Goal: Information Seeking & Learning: Check status

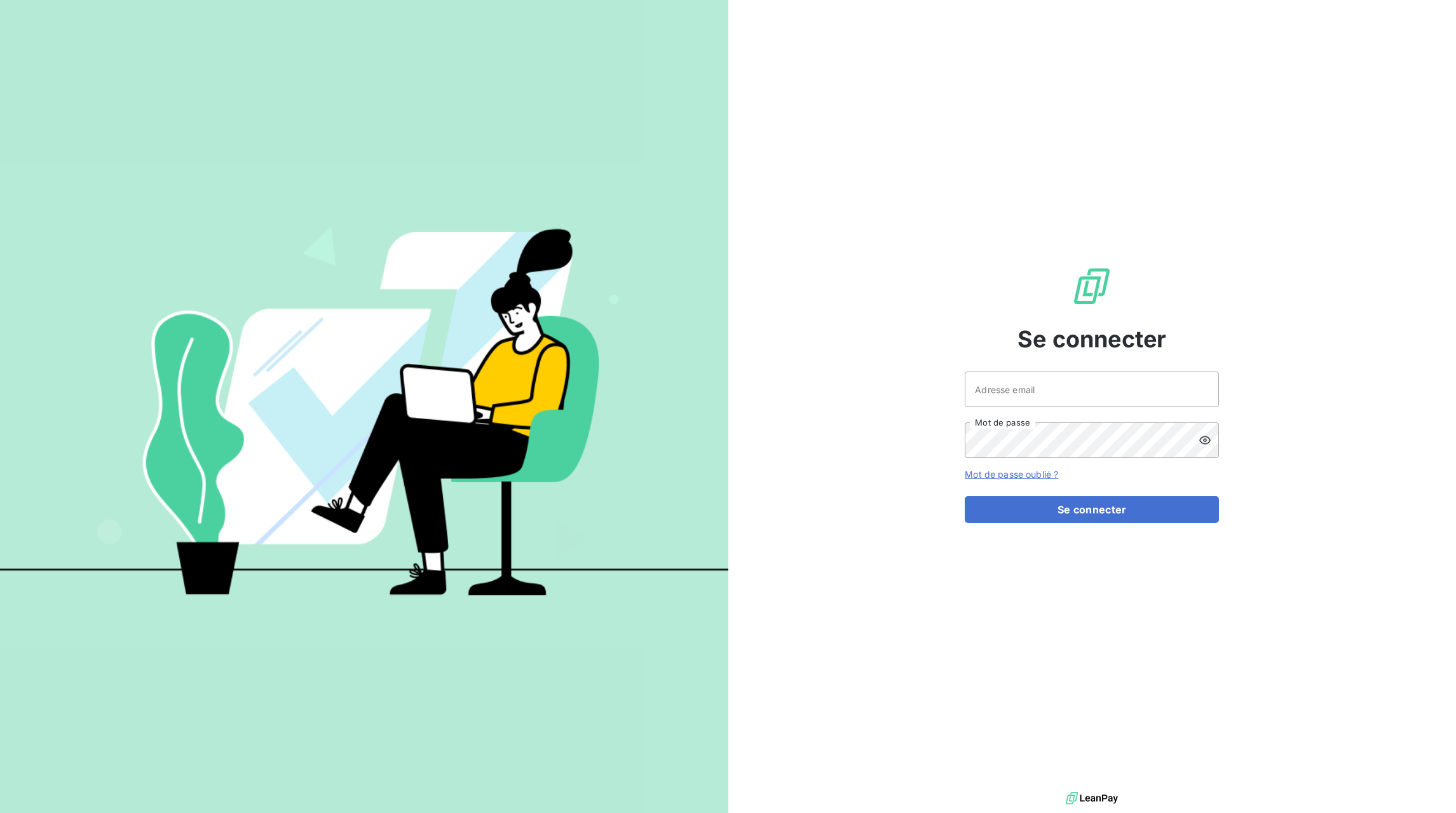
click at [0, 812] on div at bounding box center [0, 813] width 0 height 0
type input "[EMAIL_ADDRESS][DOMAIN_NAME]"
click at [1082, 513] on button "Se connecter" at bounding box center [1092, 509] width 254 height 27
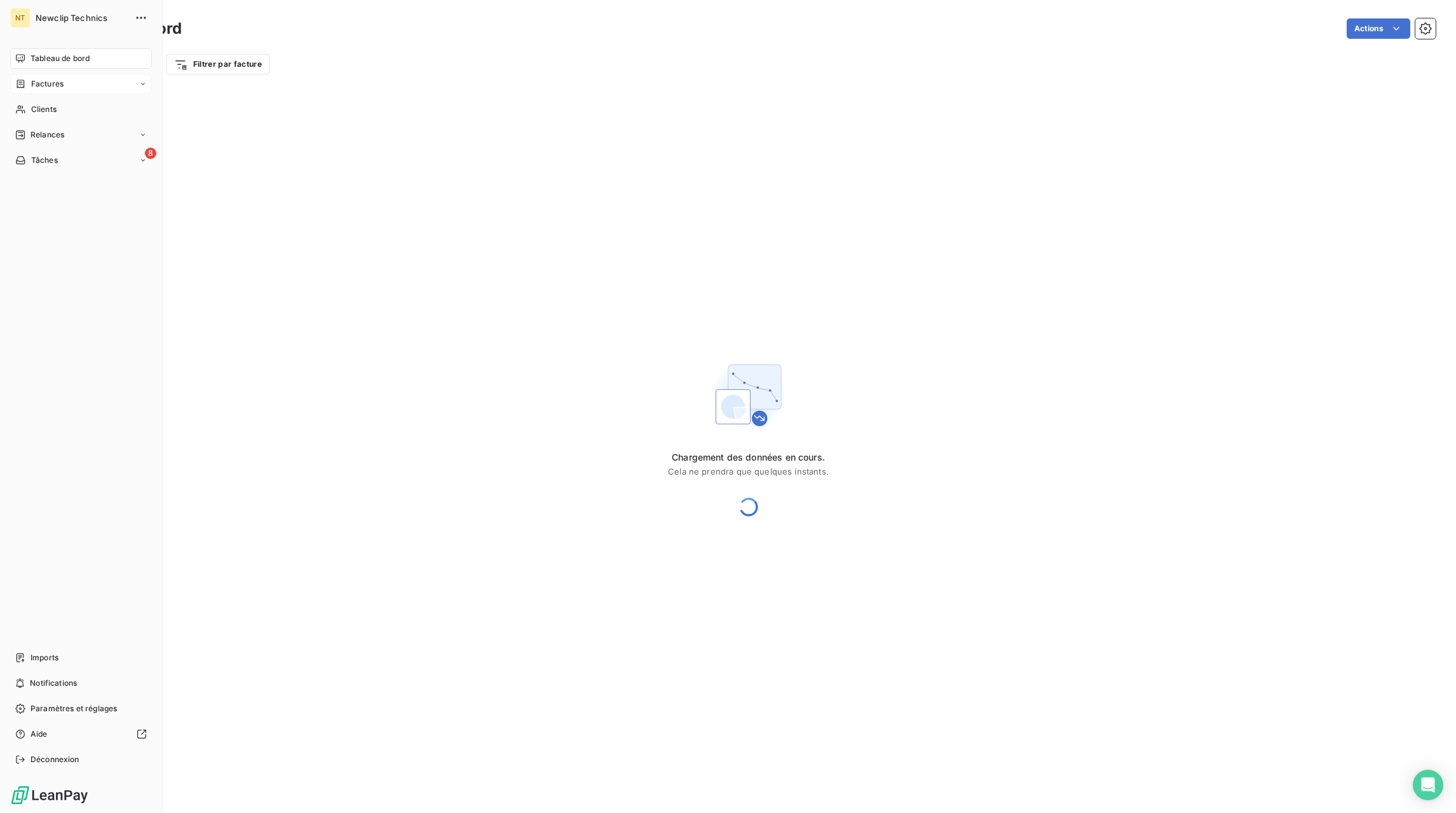
click at [33, 83] on span "Factures" at bounding box center [48, 84] width 33 height 12
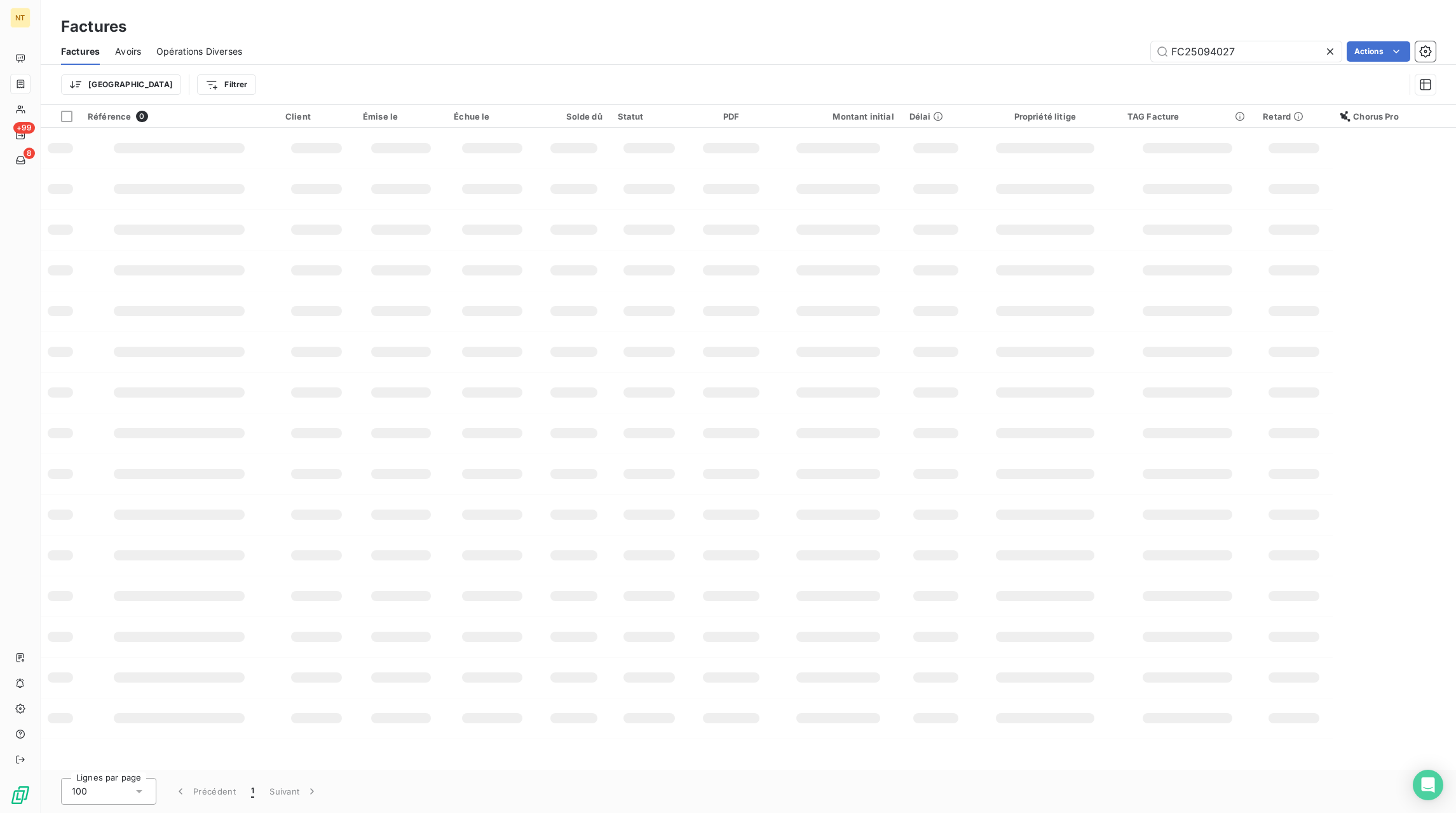
click at [1330, 52] on icon at bounding box center [1330, 51] width 6 height 6
click at [1311, 52] on input "text" at bounding box center [1246, 52] width 191 height 20
paste input "FC25093799"
type input "FC25093799"
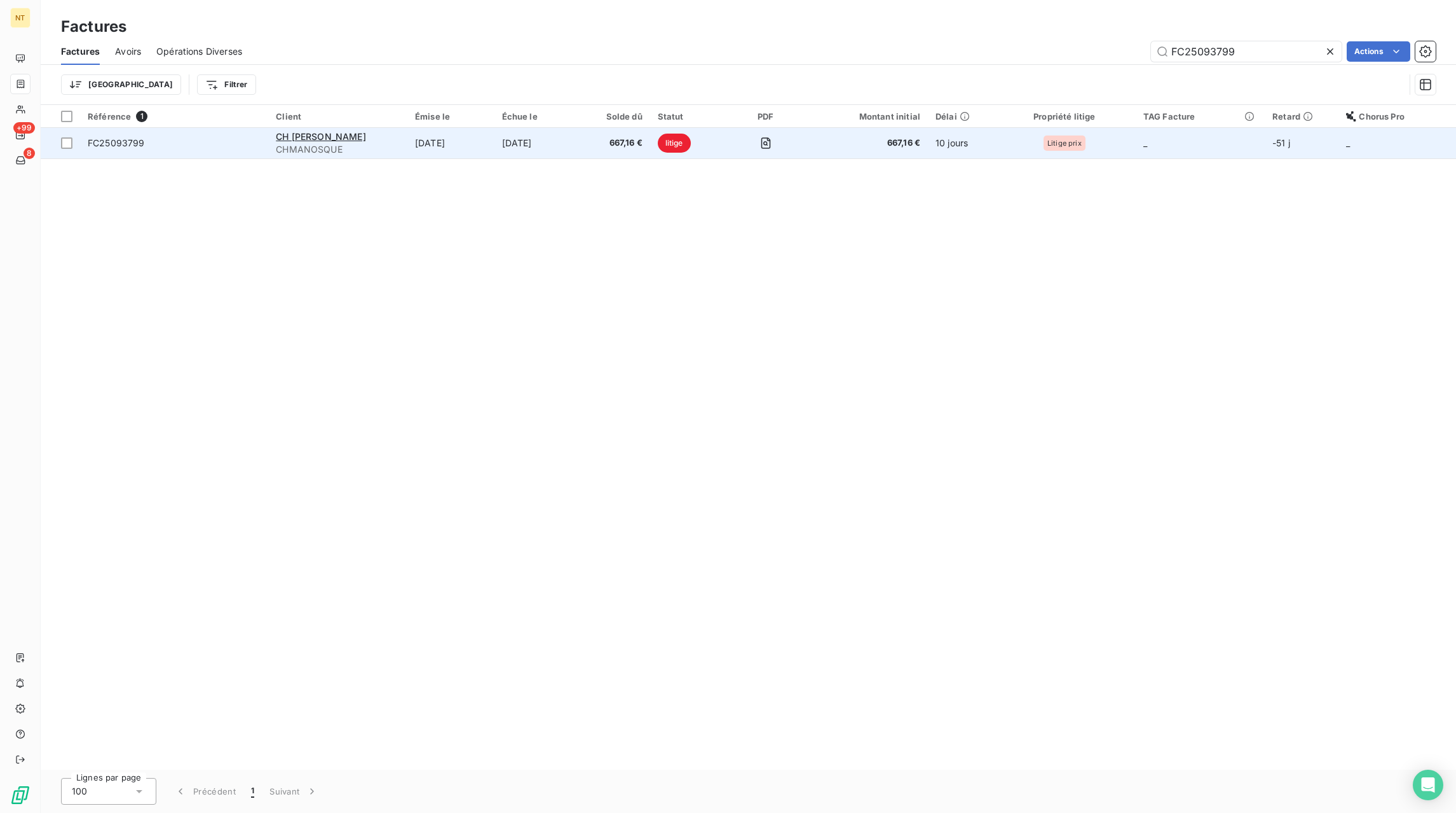
click at [495, 143] on td "[DATE]" at bounding box center [451, 143] width 87 height 31
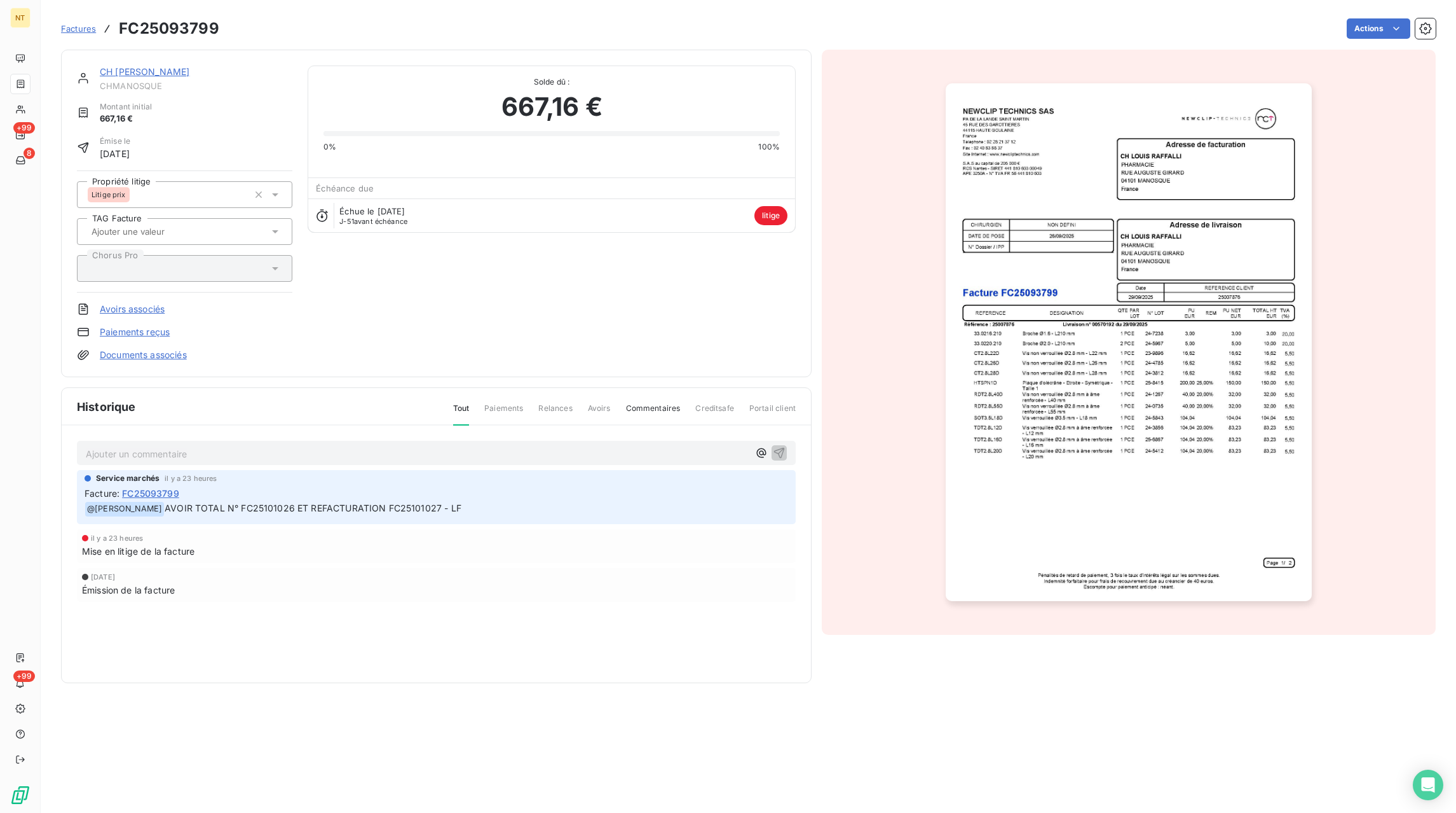
click at [74, 31] on span "Factures" at bounding box center [78, 29] width 35 height 10
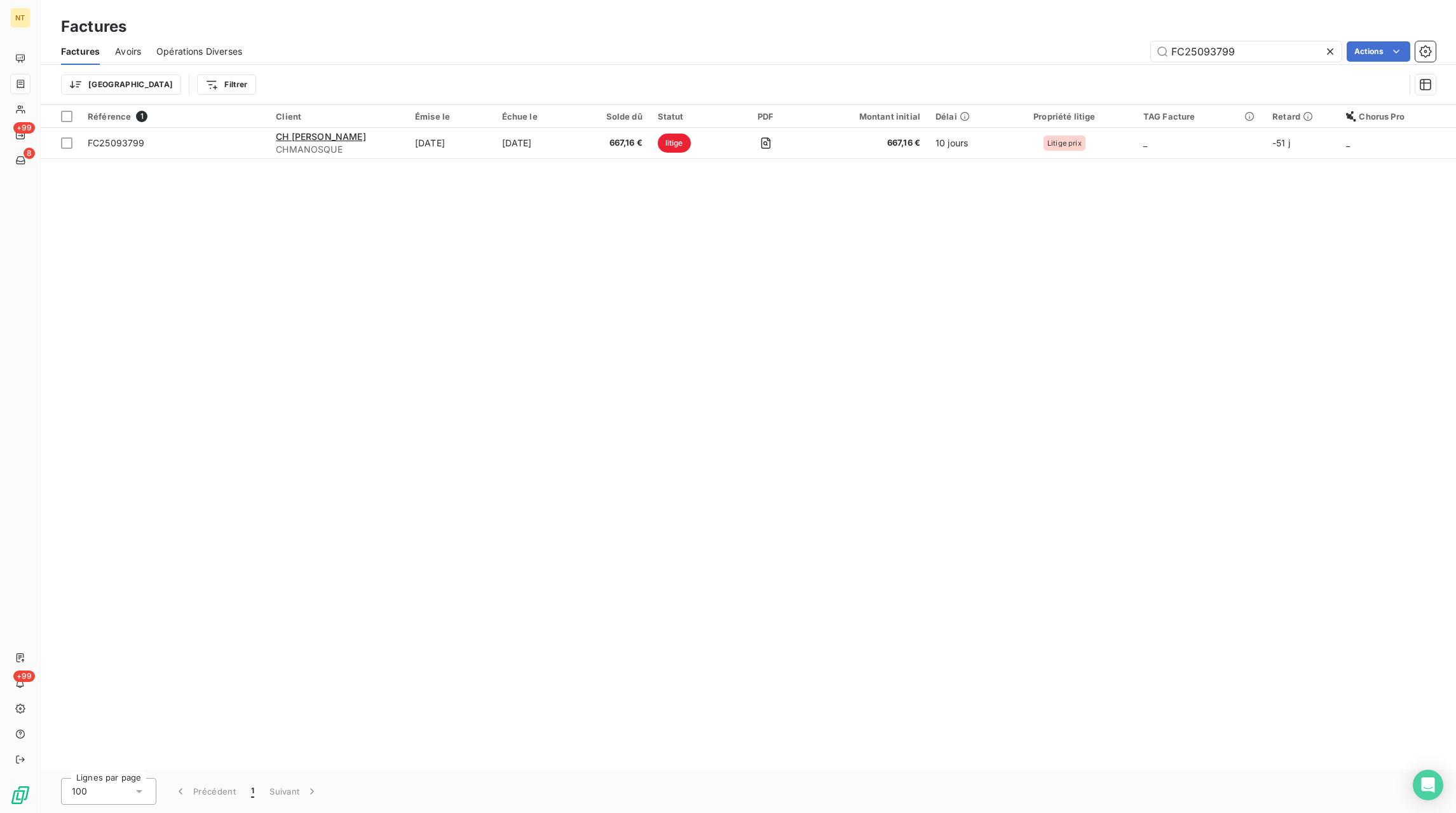
click at [1334, 52] on icon at bounding box center [1330, 51] width 13 height 13
click at [1294, 54] on input "text" at bounding box center [1246, 52] width 191 height 20
paste input "FC25094027"
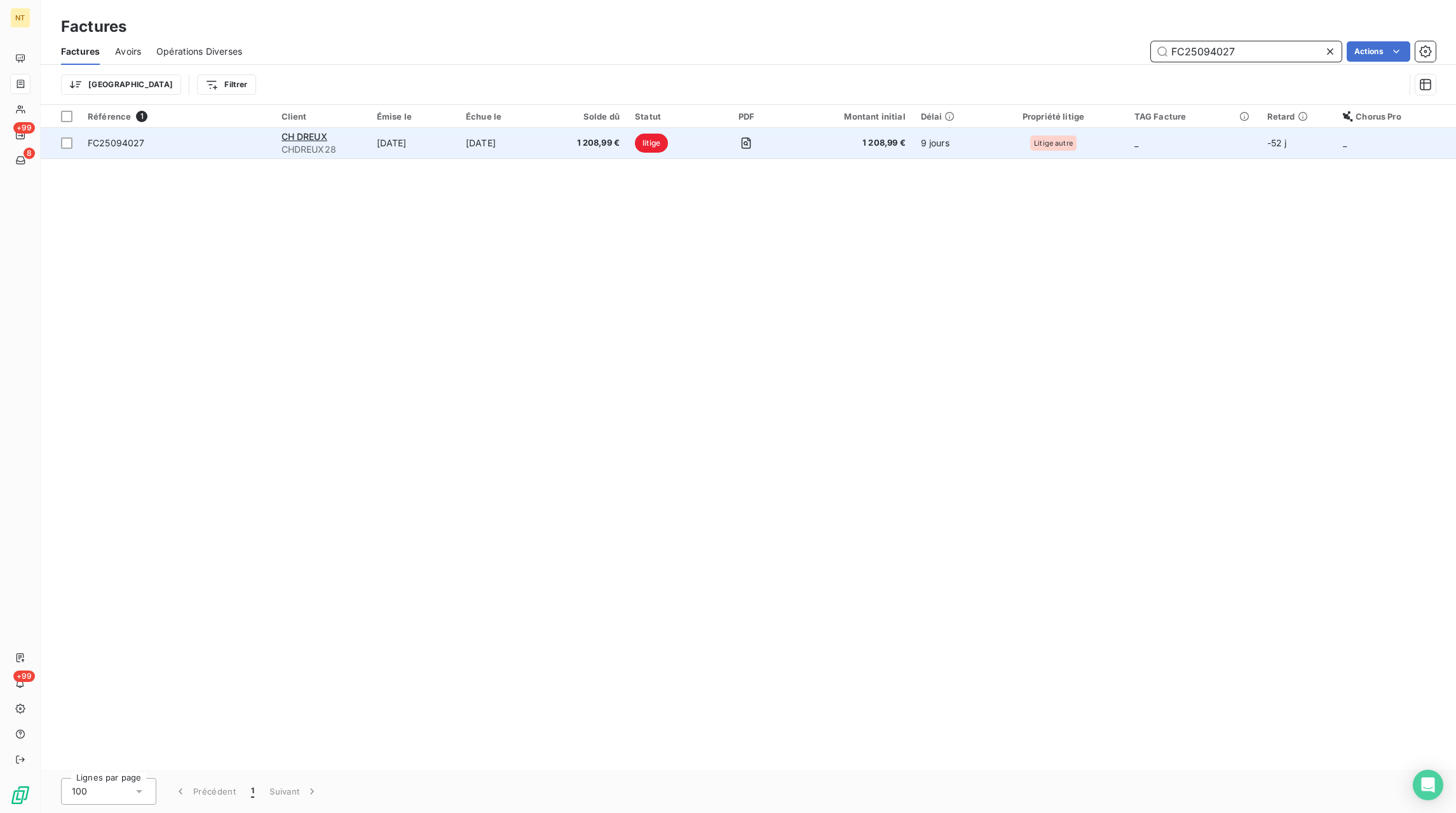
type input "FC25094027"
click at [605, 147] on span "1 208,99 €" at bounding box center [588, 143] width 64 height 13
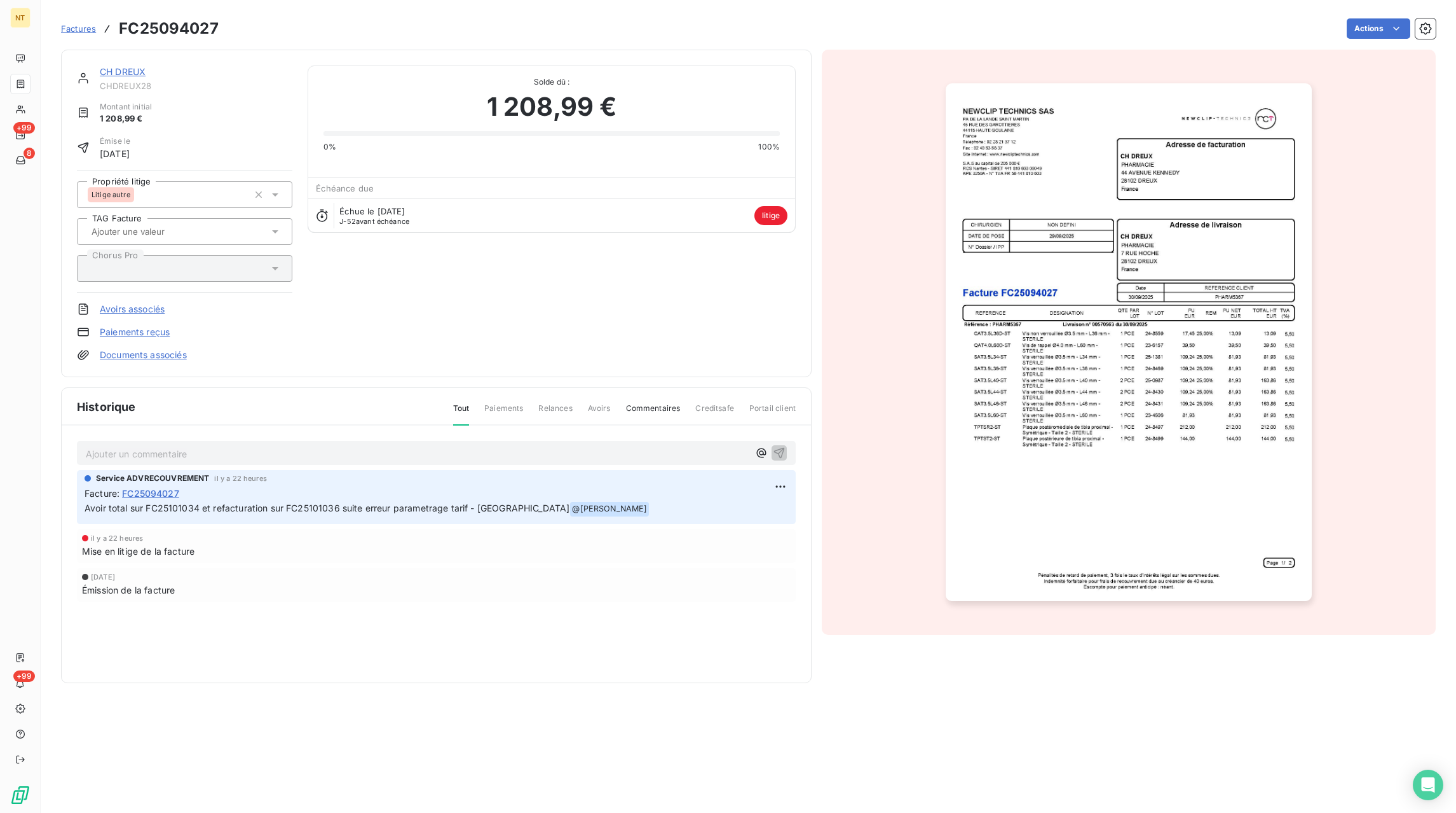
click at [90, 35] on link "Factures" at bounding box center [78, 29] width 35 height 13
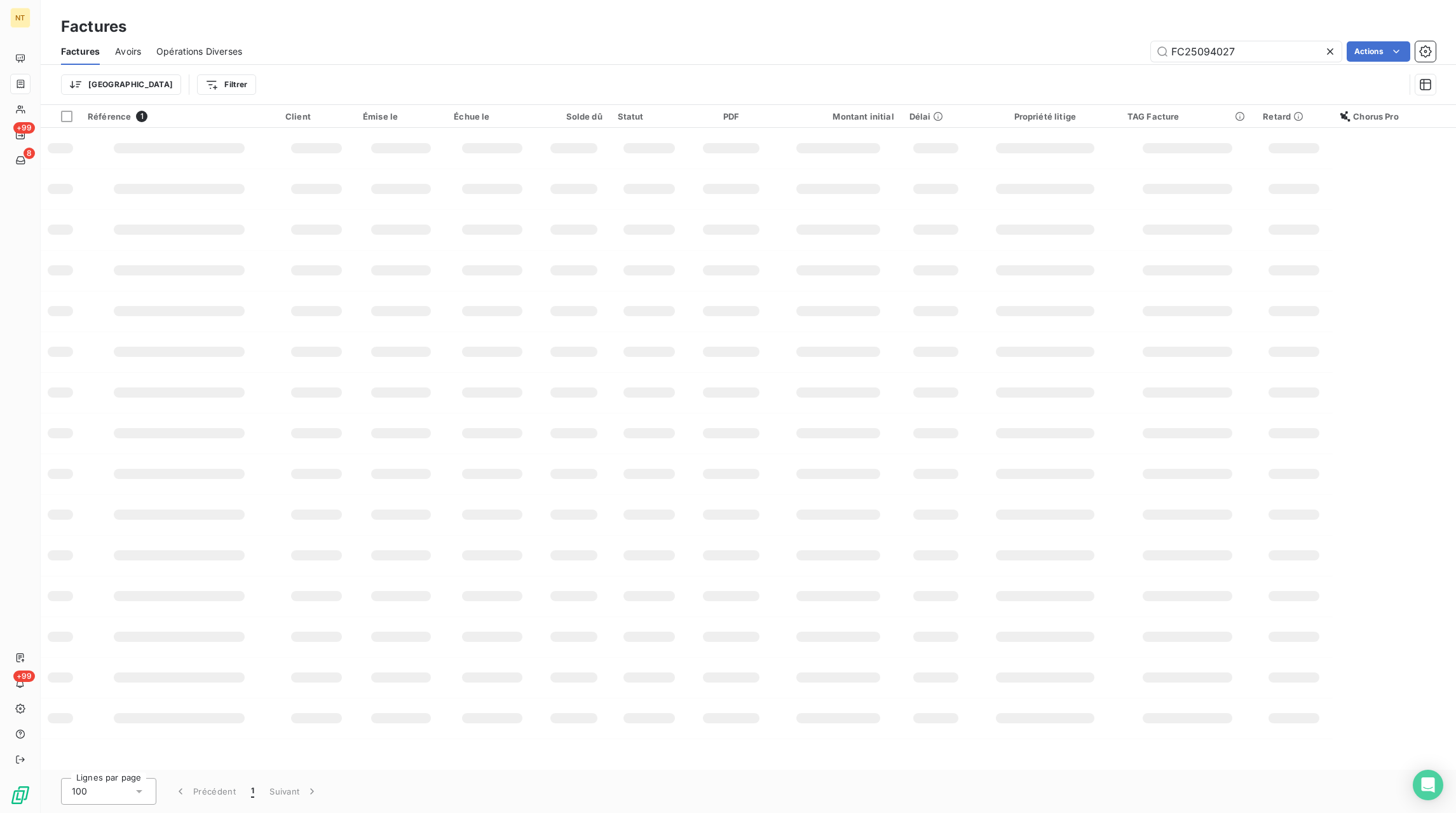
click at [1330, 51] on icon at bounding box center [1330, 51] width 6 height 6
click at [1288, 53] on input "text" at bounding box center [1246, 52] width 191 height 20
paste input "FC24100577"
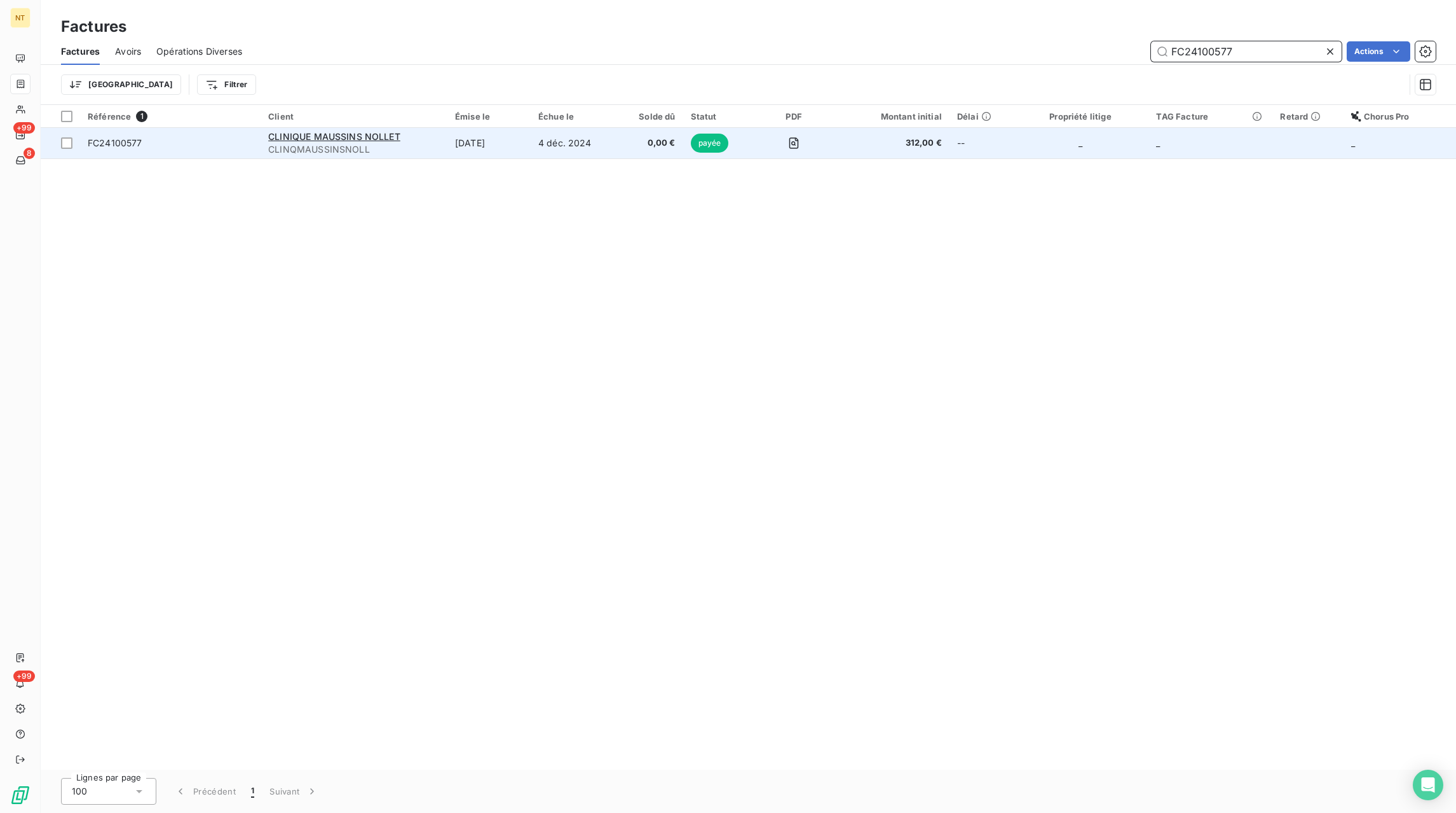
type input "FC24100577"
click at [623, 141] on td "0,00 €" at bounding box center [650, 143] width 65 height 31
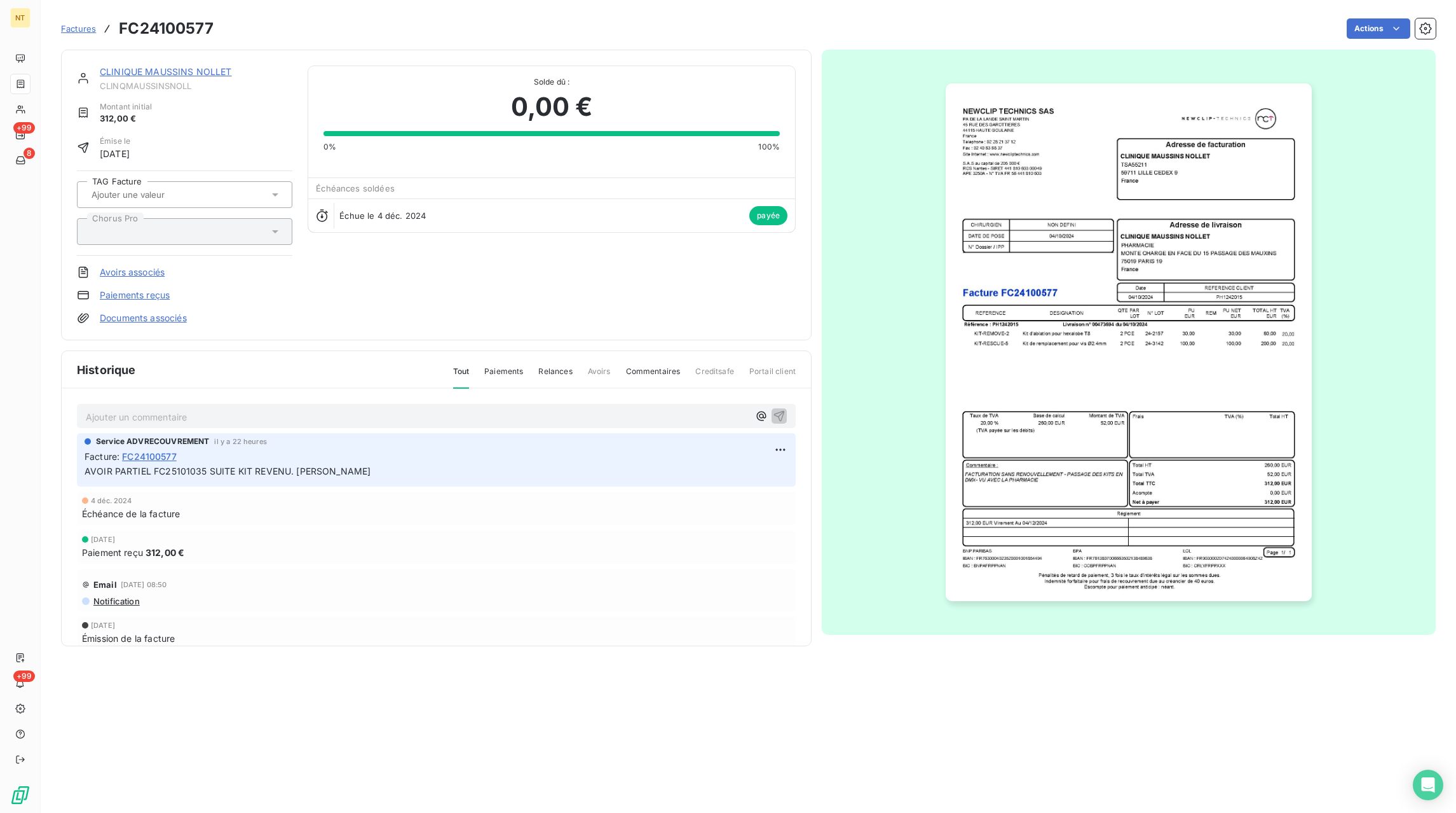
click at [77, 28] on span "Factures" at bounding box center [78, 29] width 35 height 10
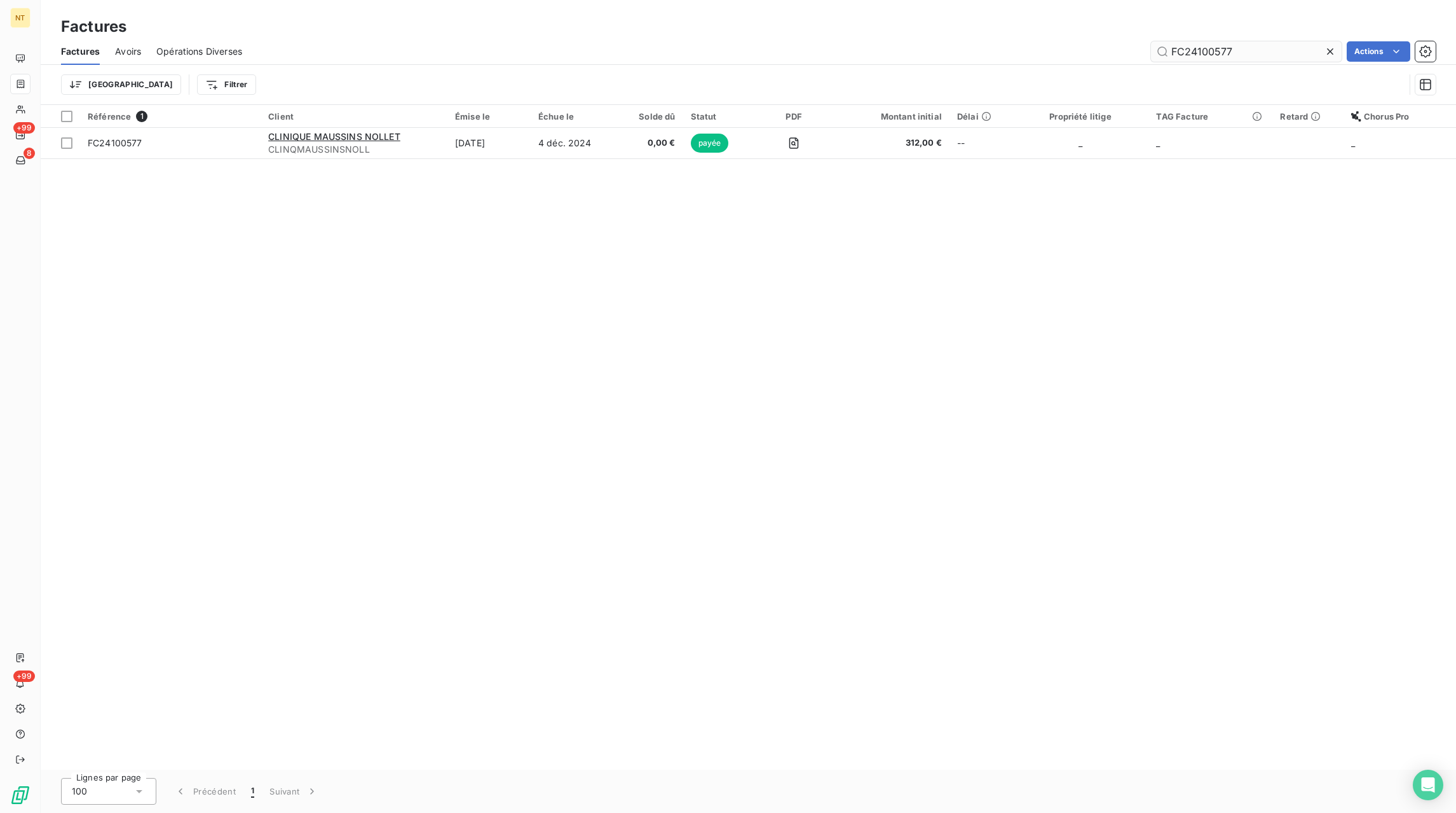
click at [1333, 50] on icon at bounding box center [1330, 51] width 13 height 13
click at [1311, 50] on input "text" at bounding box center [1246, 52] width 191 height 20
paste input "FC24041527"
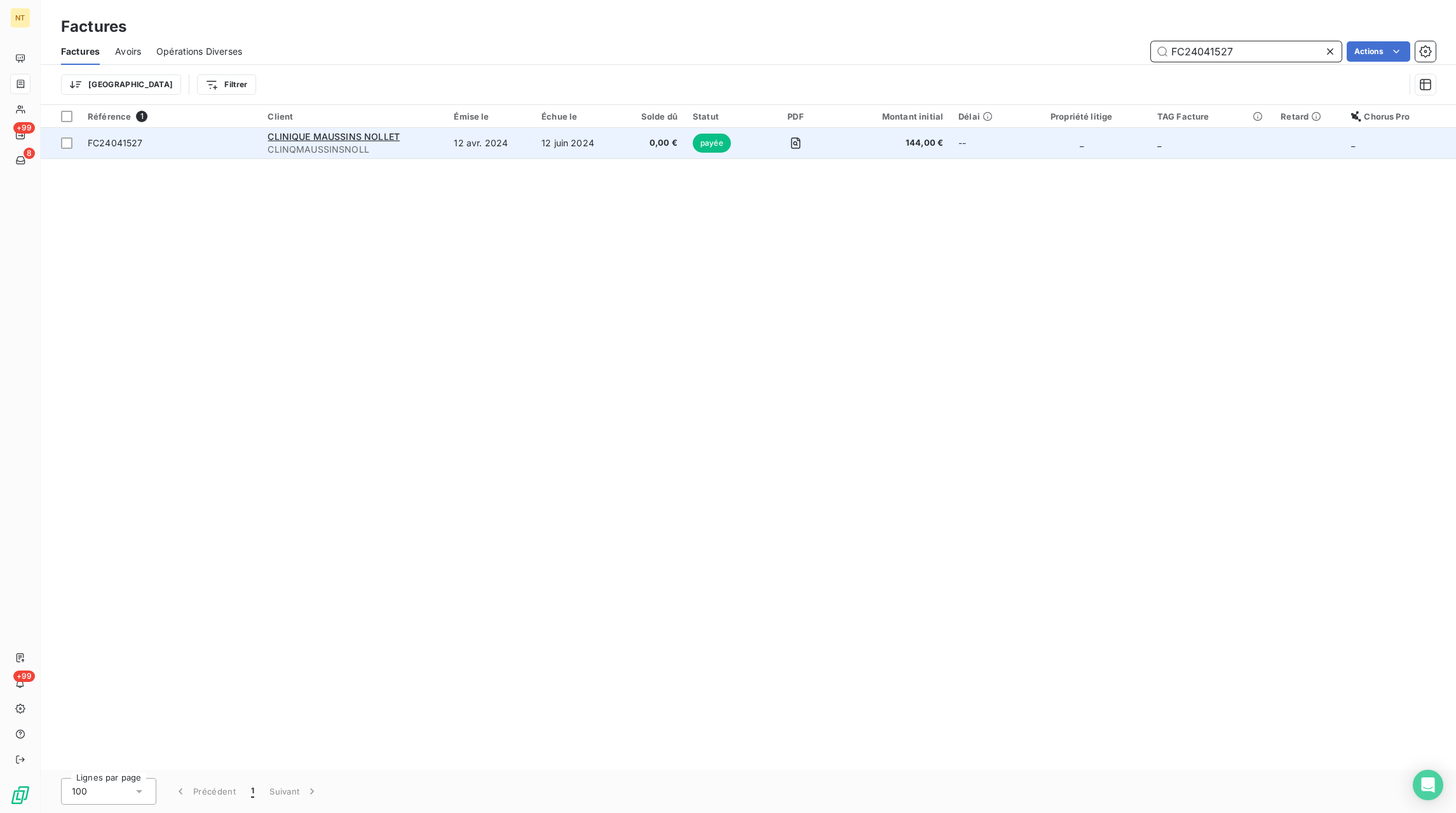
type input "FC24041527"
click at [469, 152] on td "12 avr. 2024" at bounding box center [490, 143] width 88 height 31
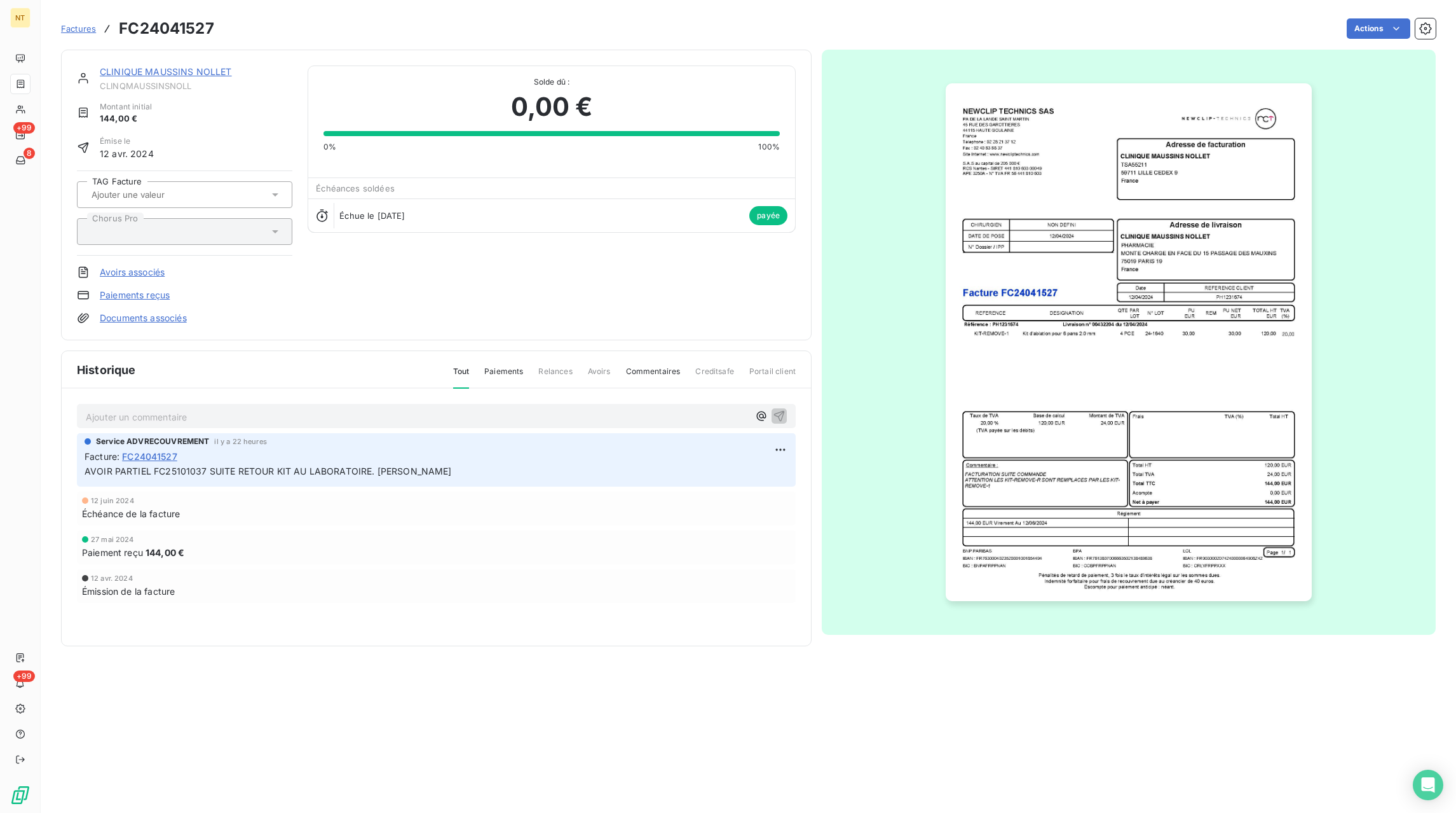
click at [69, 28] on span "Factures" at bounding box center [78, 29] width 35 height 10
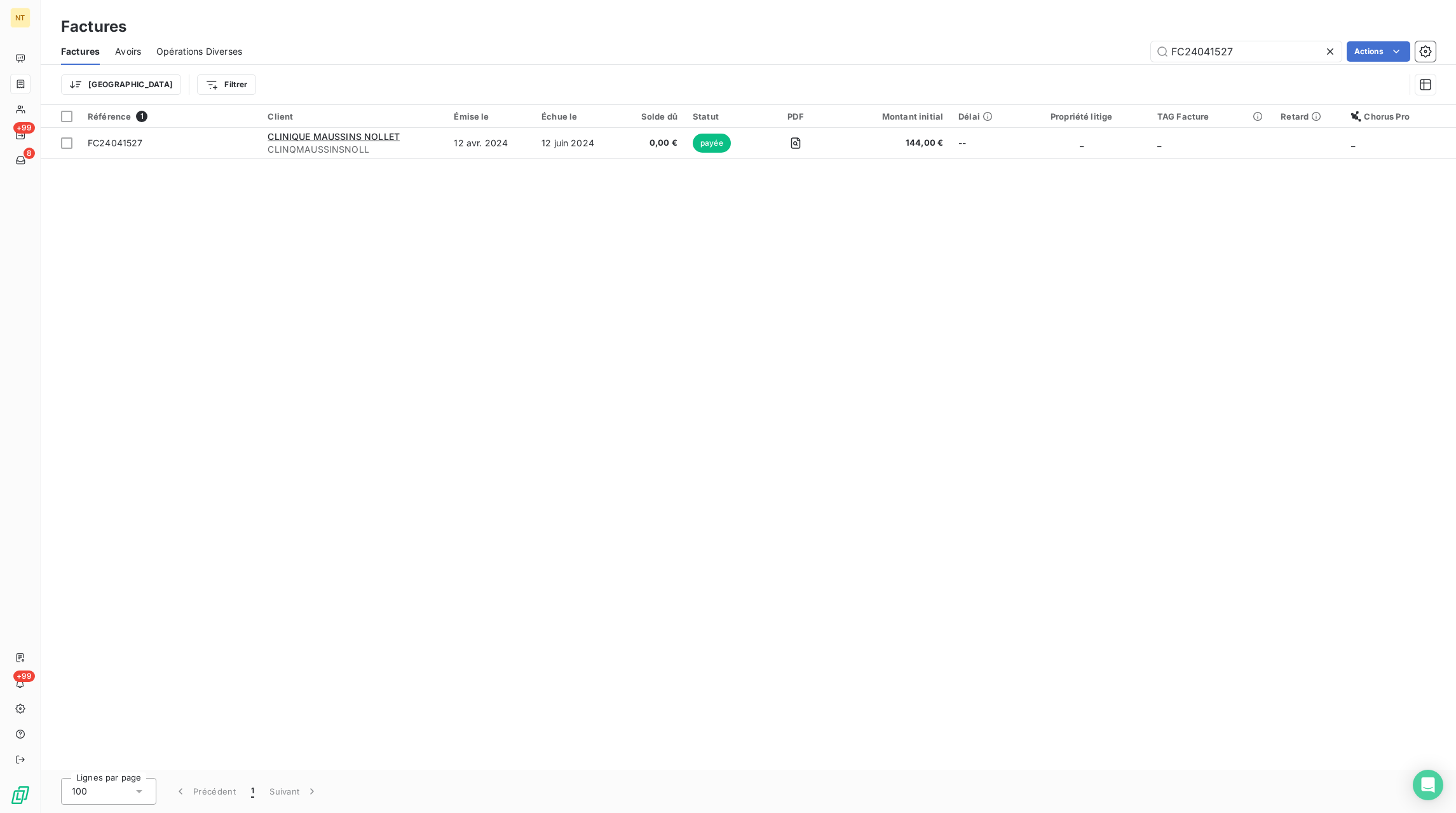
click at [1328, 51] on icon at bounding box center [1330, 51] width 6 height 6
click at [1319, 51] on input "text" at bounding box center [1246, 52] width 191 height 20
paste input "FC25093968"
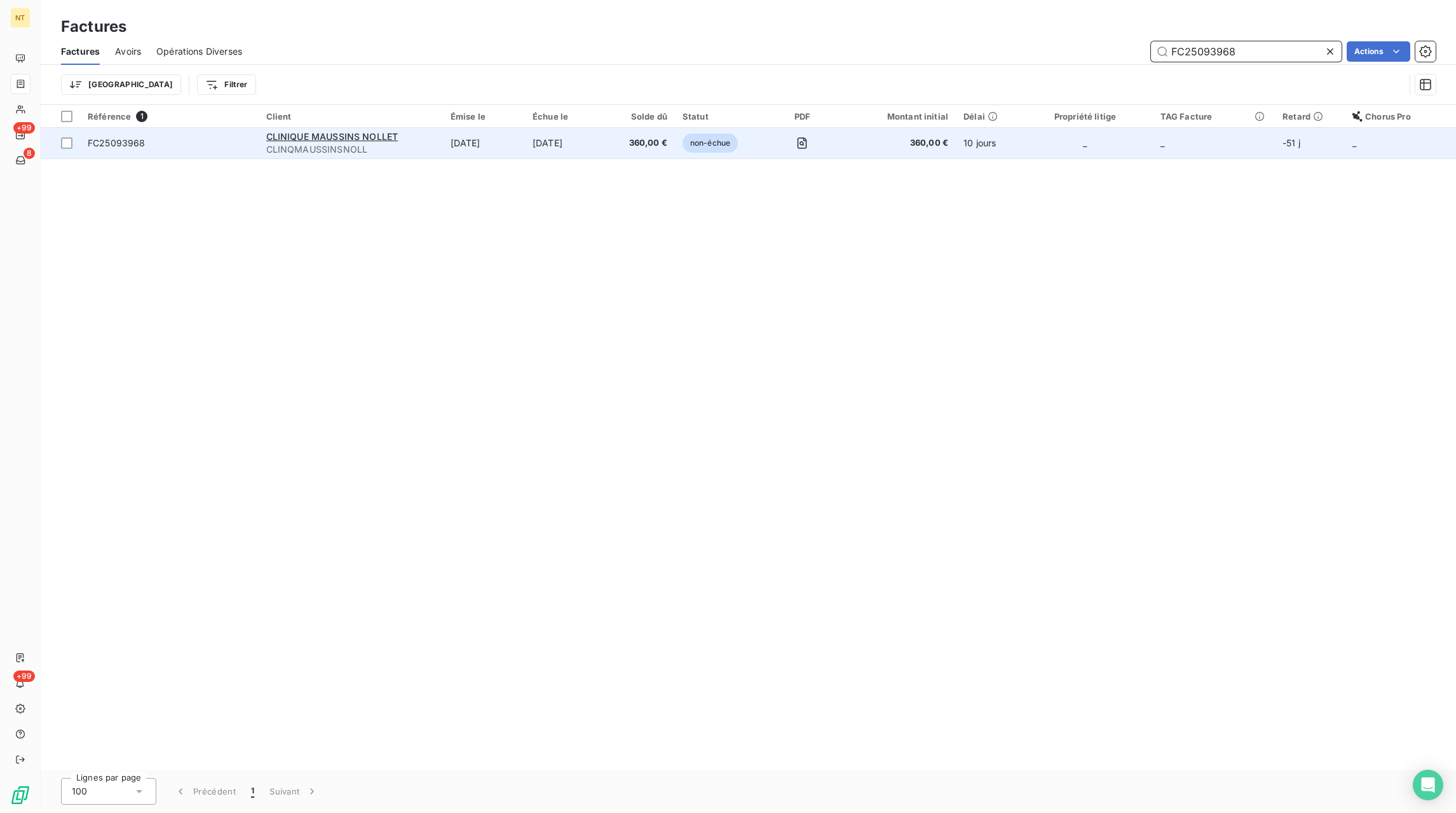
type input "FC25093968"
click at [469, 144] on td "[DATE]" at bounding box center [484, 143] width 82 height 31
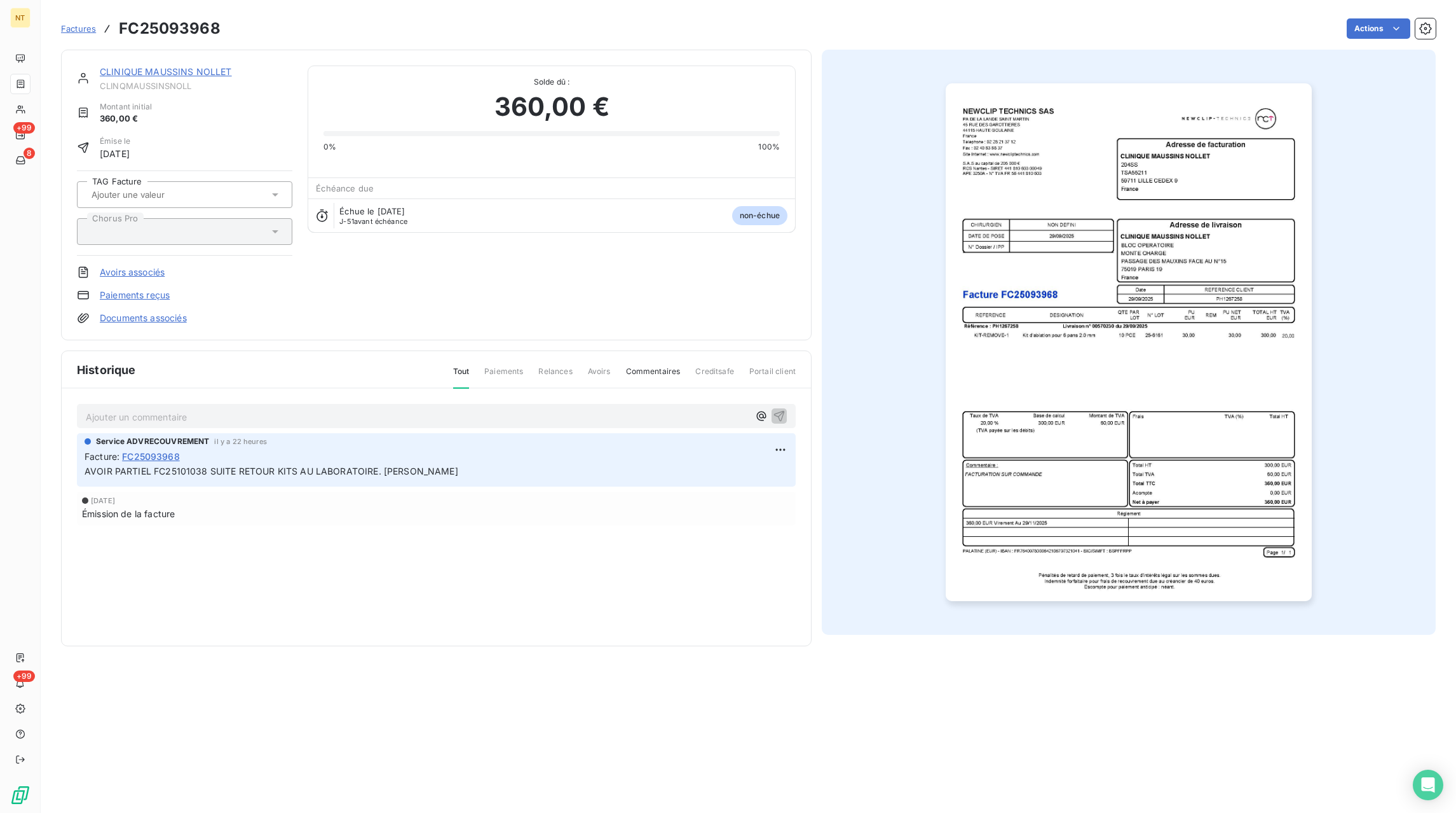
click at [82, 24] on link "Factures" at bounding box center [78, 29] width 35 height 13
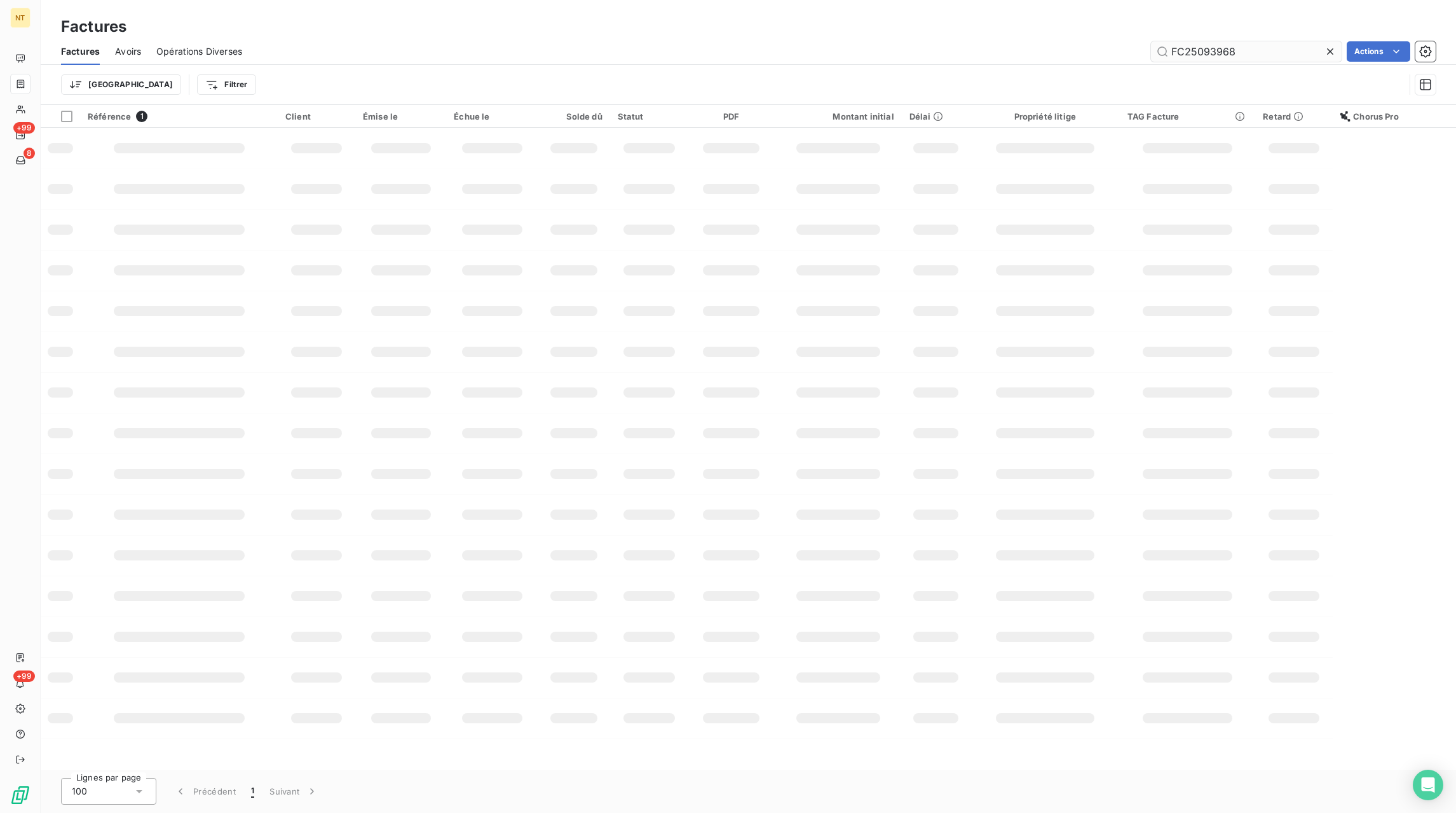
click at [1328, 49] on icon at bounding box center [1330, 51] width 13 height 13
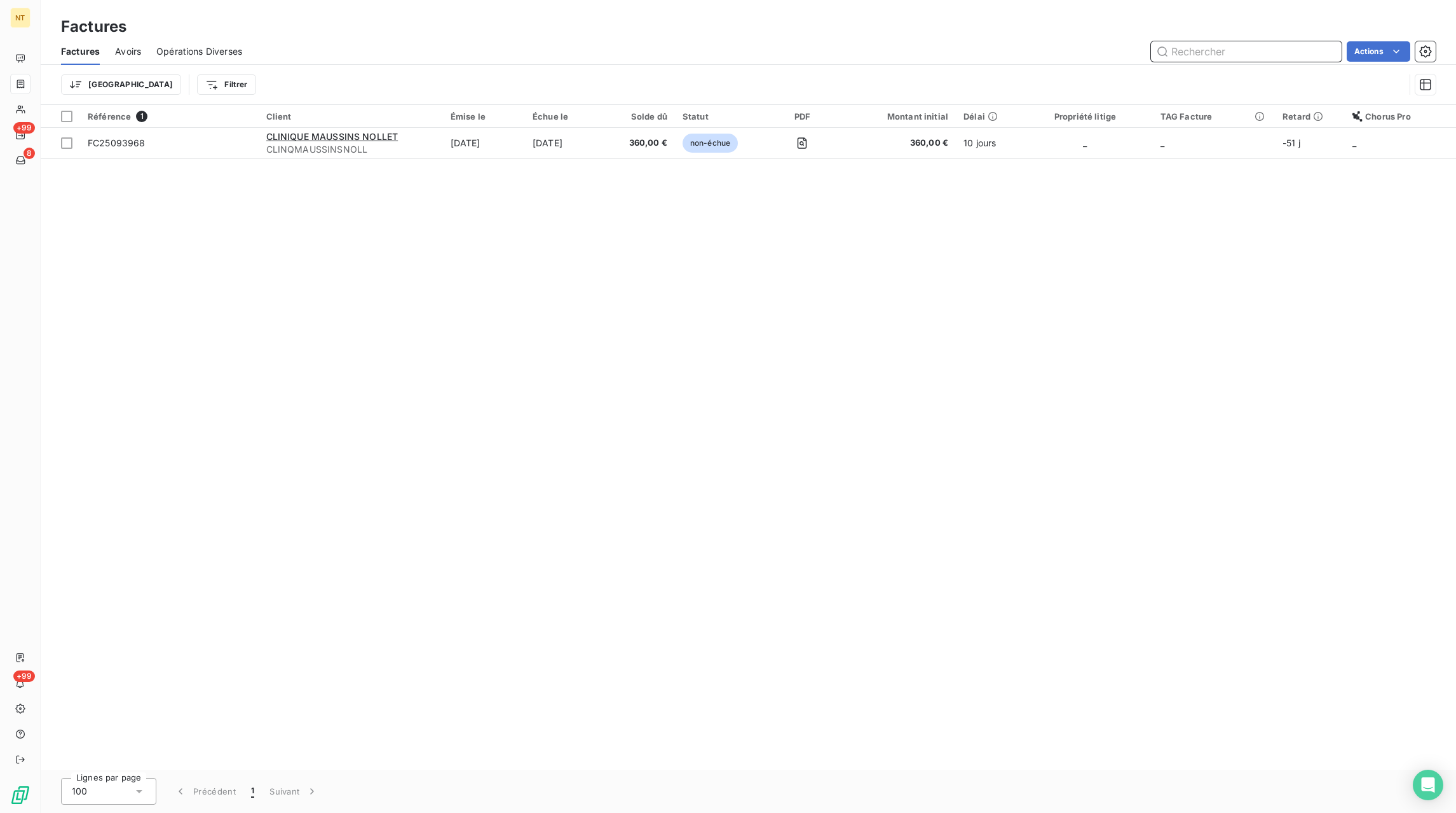
click at [1304, 52] on input "text" at bounding box center [1246, 52] width 191 height 20
paste input "FC24101470"
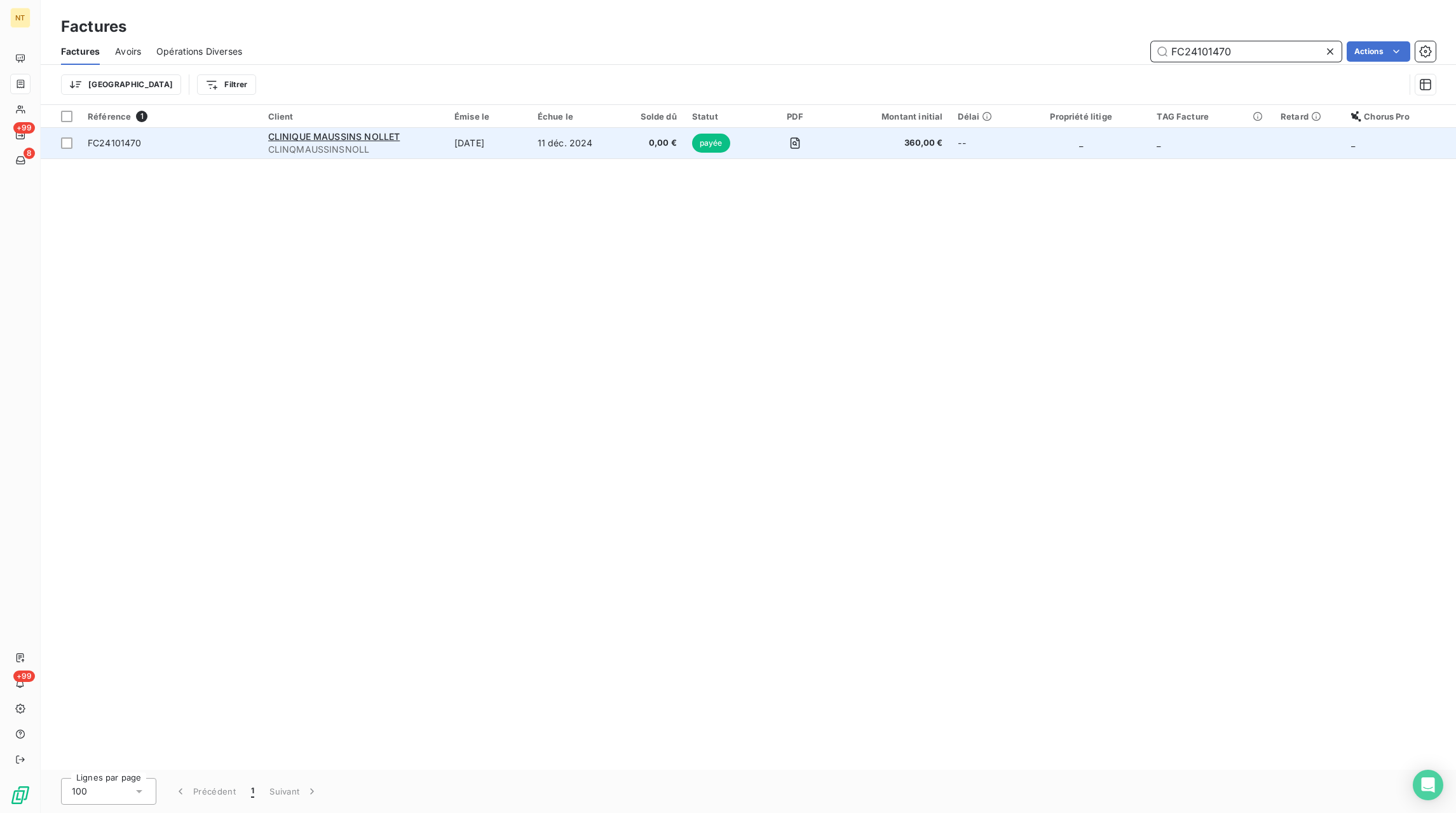
type input "FC24101470"
click at [546, 146] on td "11 déc. 2024" at bounding box center [574, 143] width 89 height 31
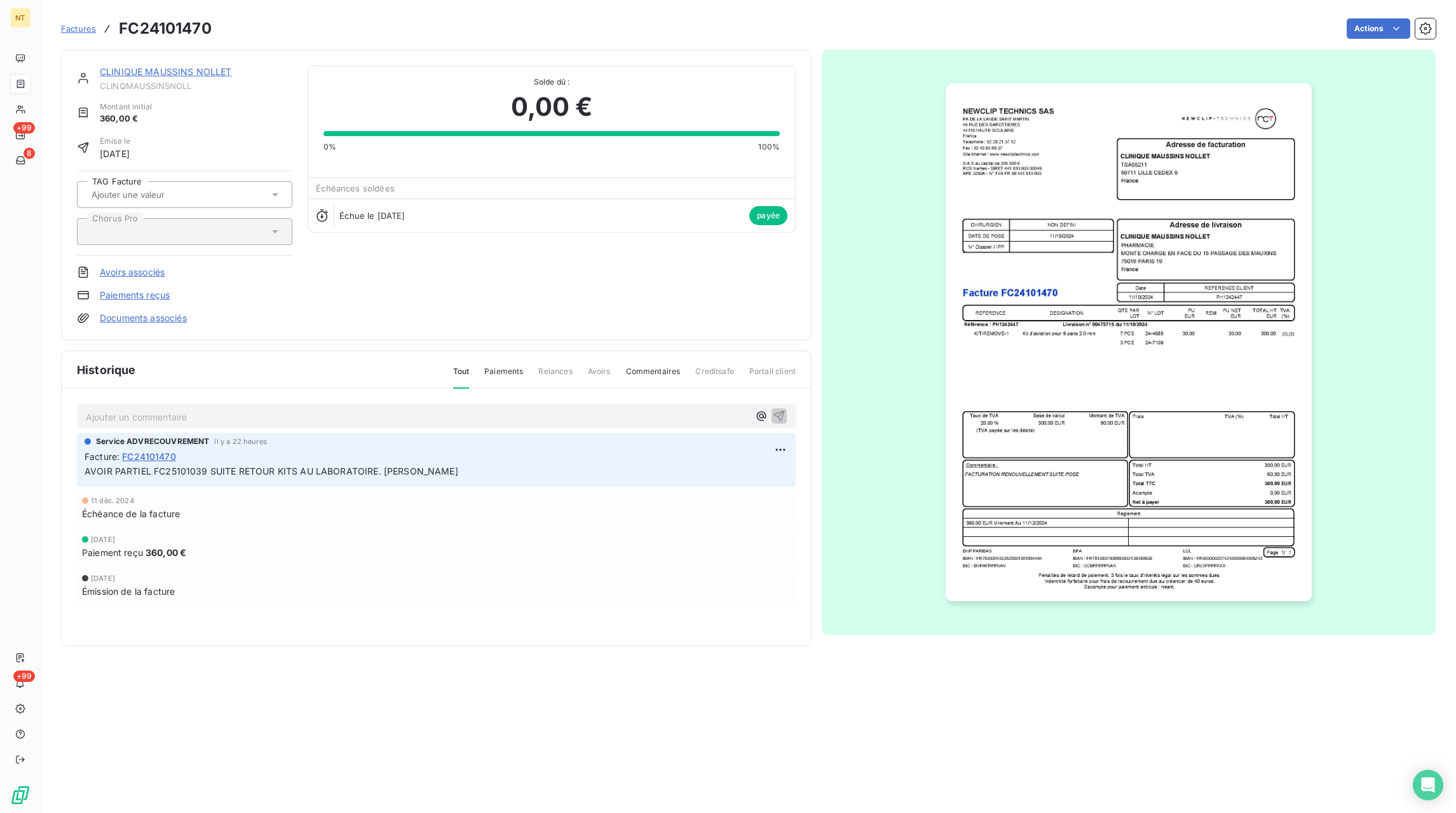
click at [74, 32] on span "Factures" at bounding box center [78, 29] width 35 height 10
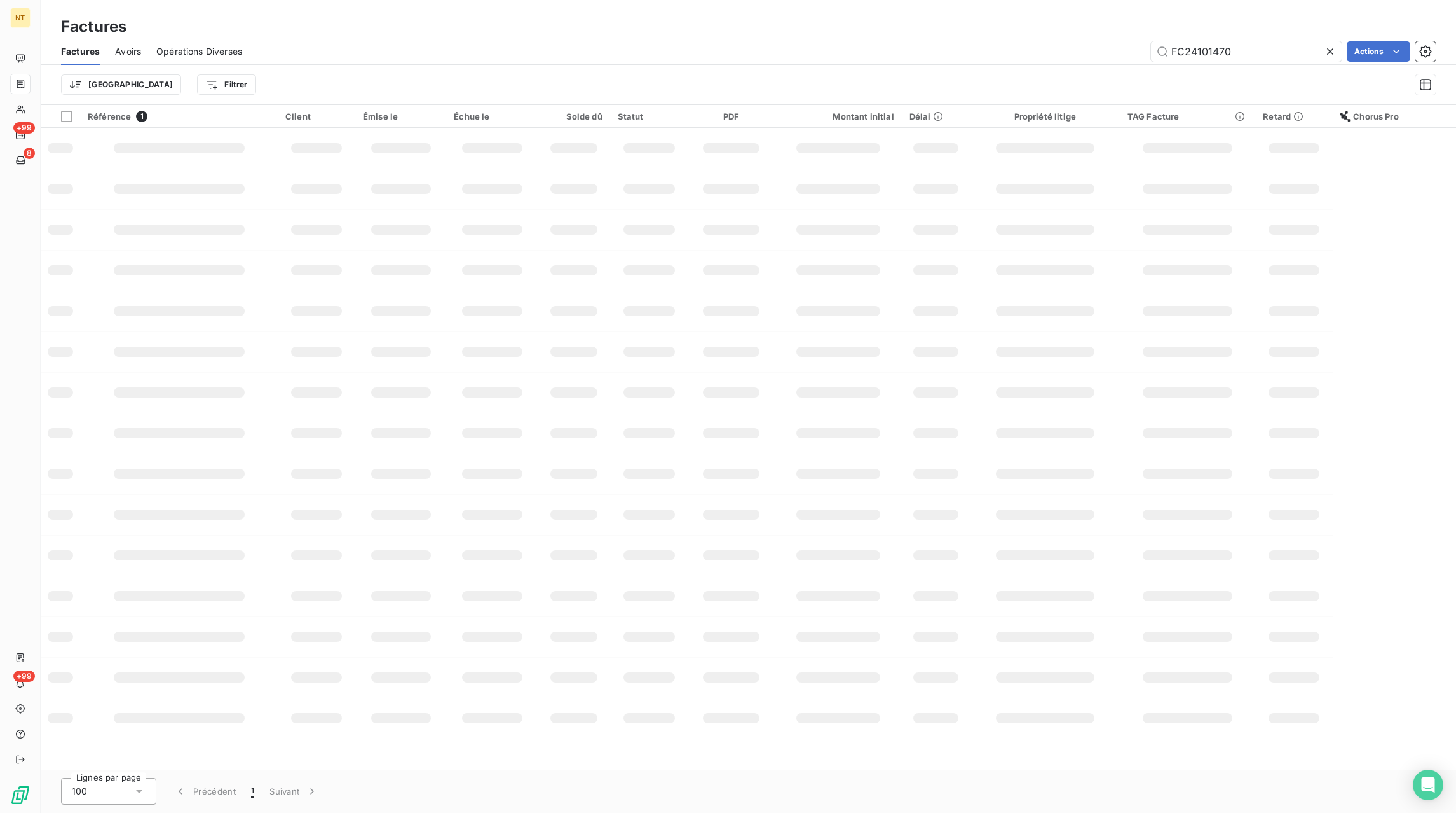
click at [1327, 54] on icon at bounding box center [1330, 51] width 13 height 13
click at [1311, 54] on input "text" at bounding box center [1246, 52] width 191 height 20
paste input "FC24102607"
type input "FC24102607"
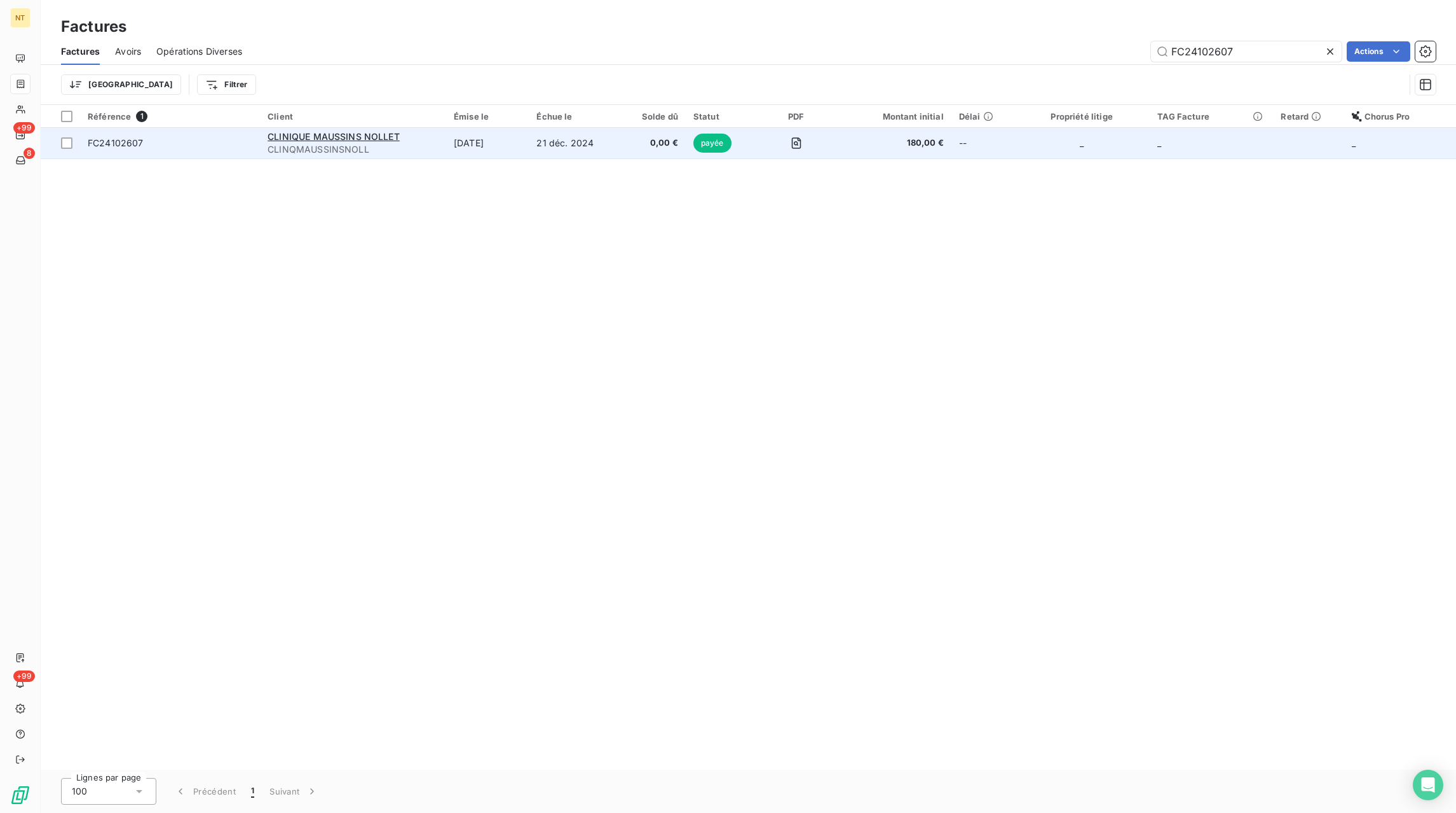
click at [604, 148] on td "21 déc. 2024" at bounding box center [574, 143] width 92 height 31
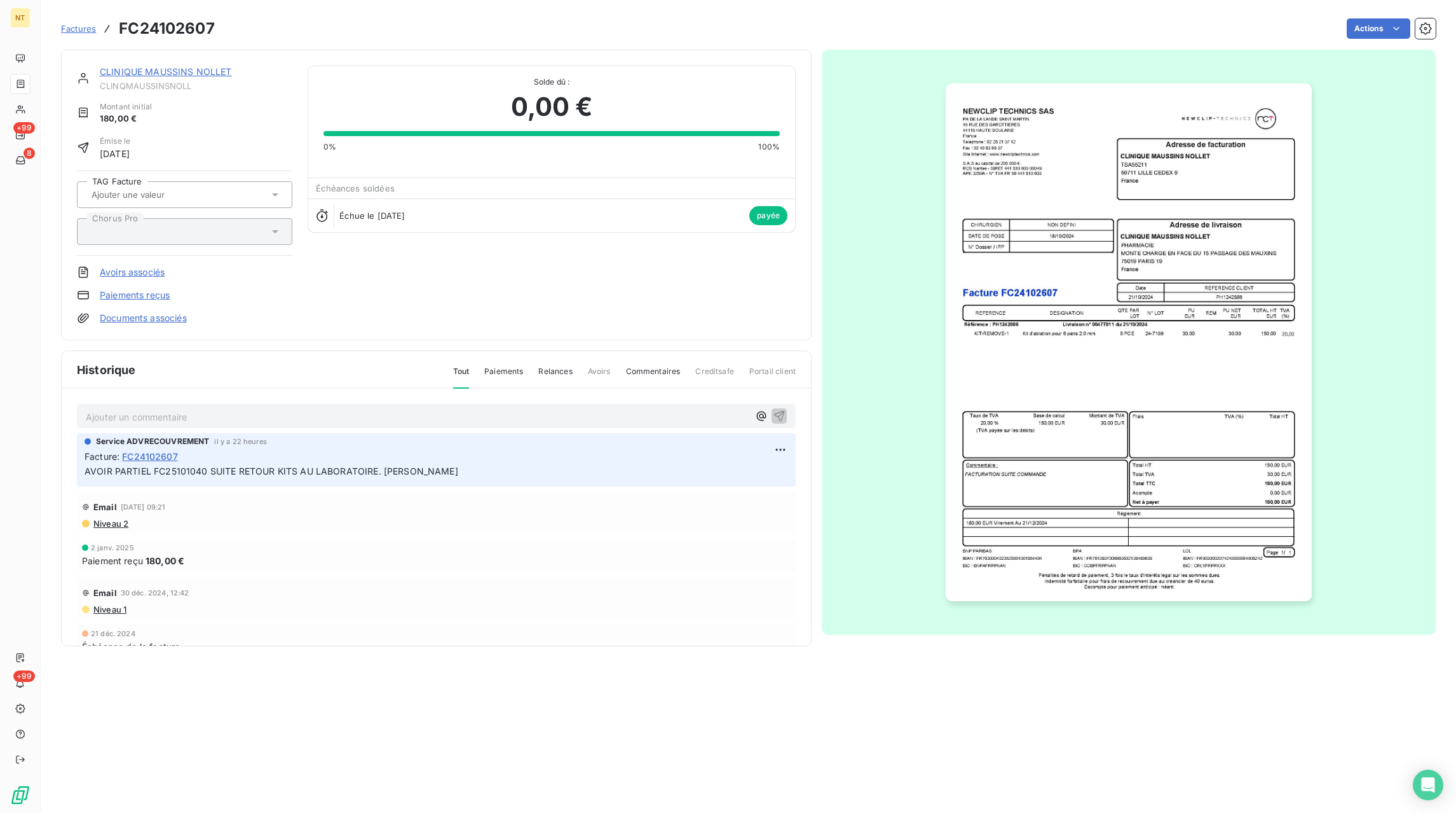
click at [69, 33] on span "Factures" at bounding box center [78, 29] width 35 height 10
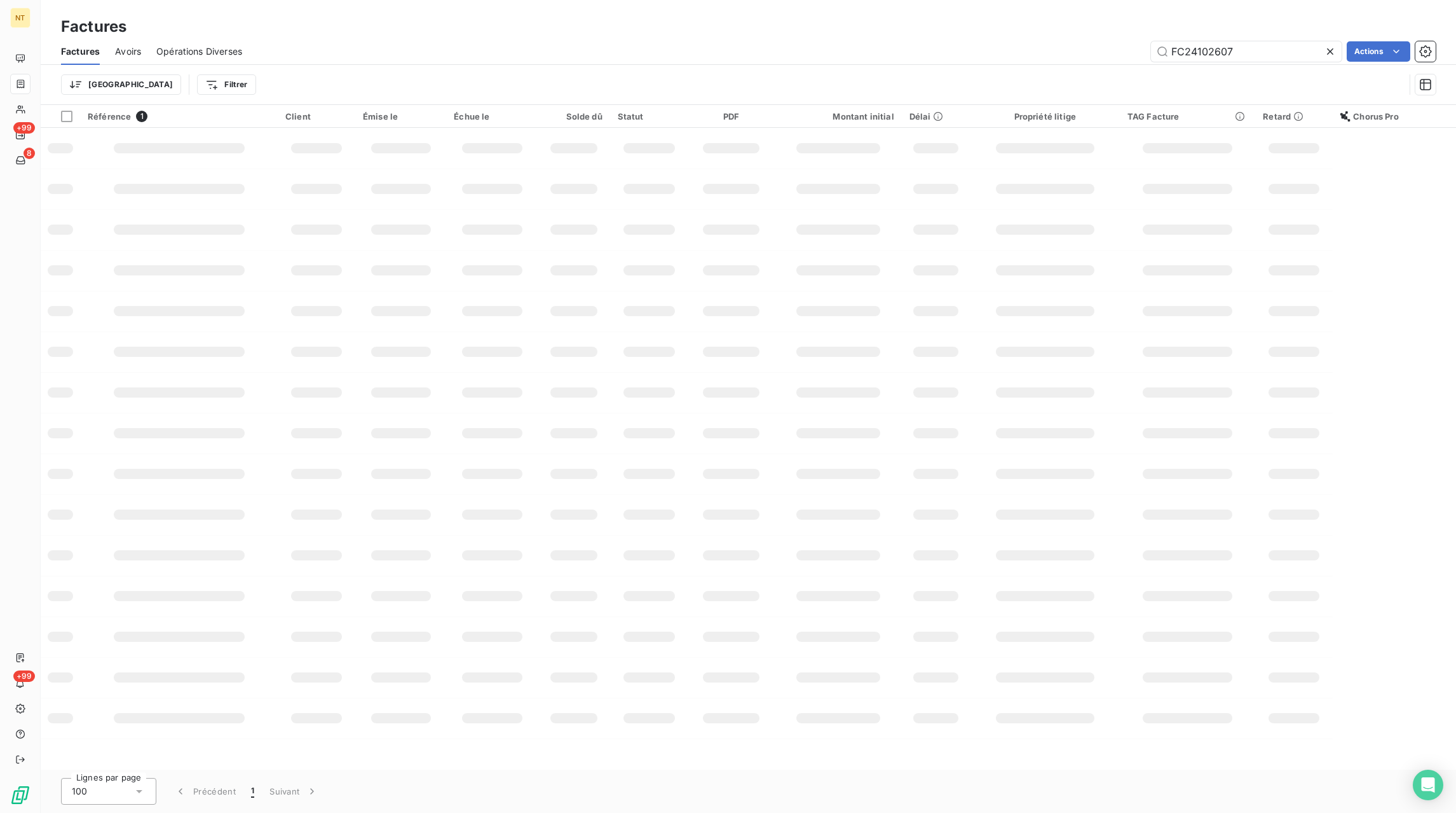
click at [1326, 50] on icon at bounding box center [1330, 51] width 13 height 13
click at [1302, 52] on input "text" at bounding box center [1246, 52] width 191 height 20
paste input "FC25100519"
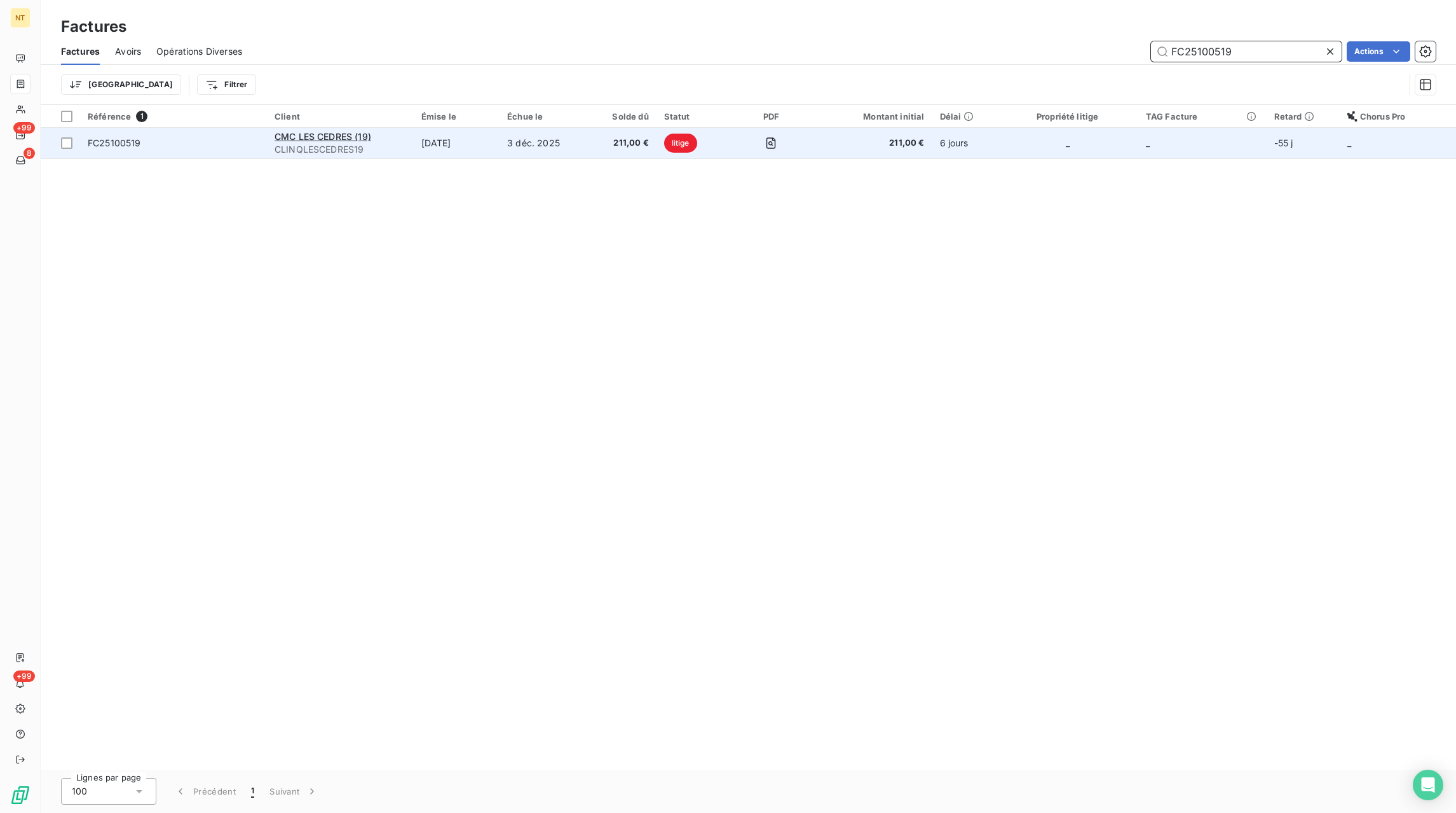
type input "FC25100519"
click at [584, 147] on td "3 déc. 2025" at bounding box center [544, 143] width 89 height 31
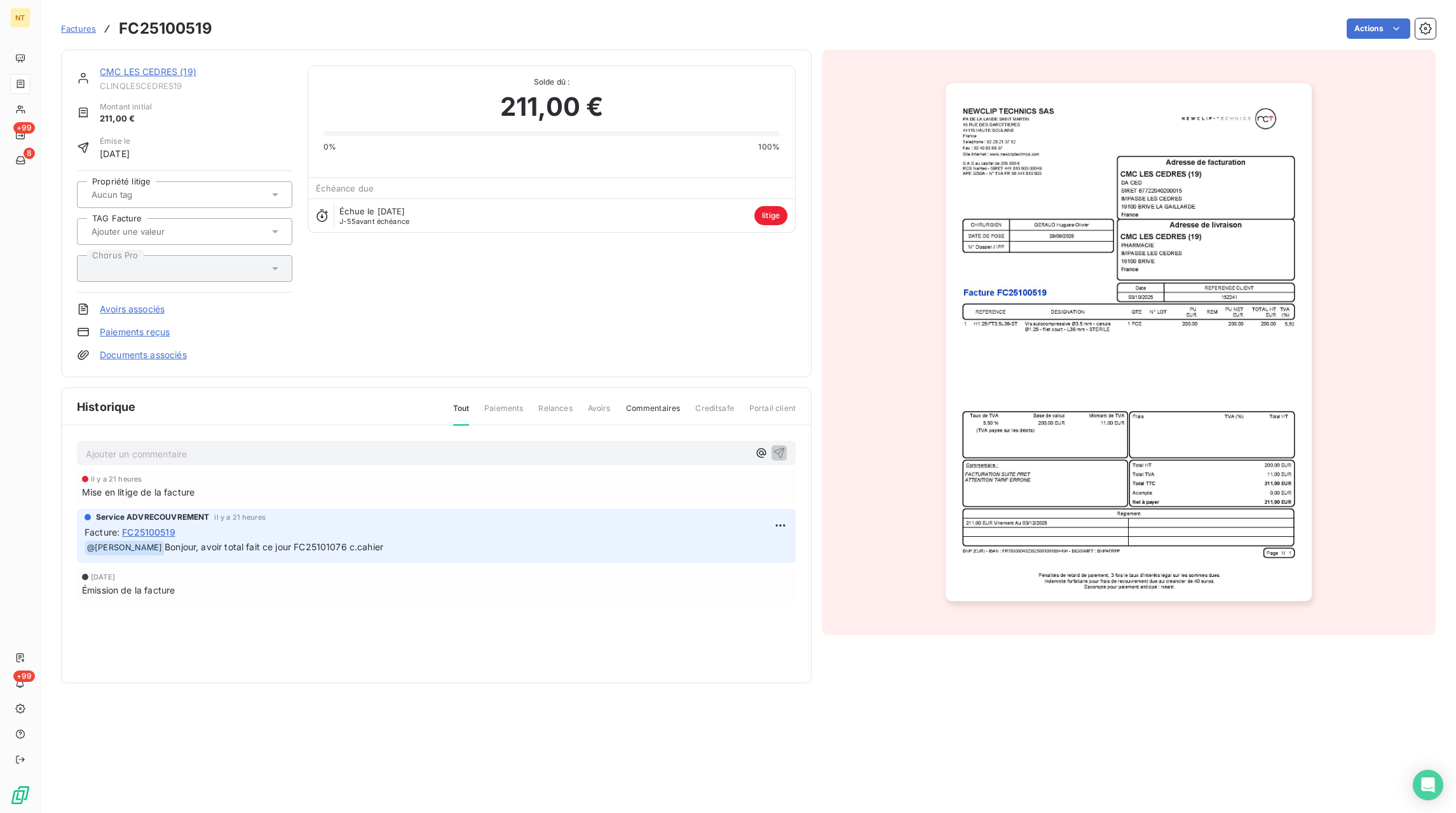
click at [75, 33] on span "Factures" at bounding box center [78, 29] width 35 height 10
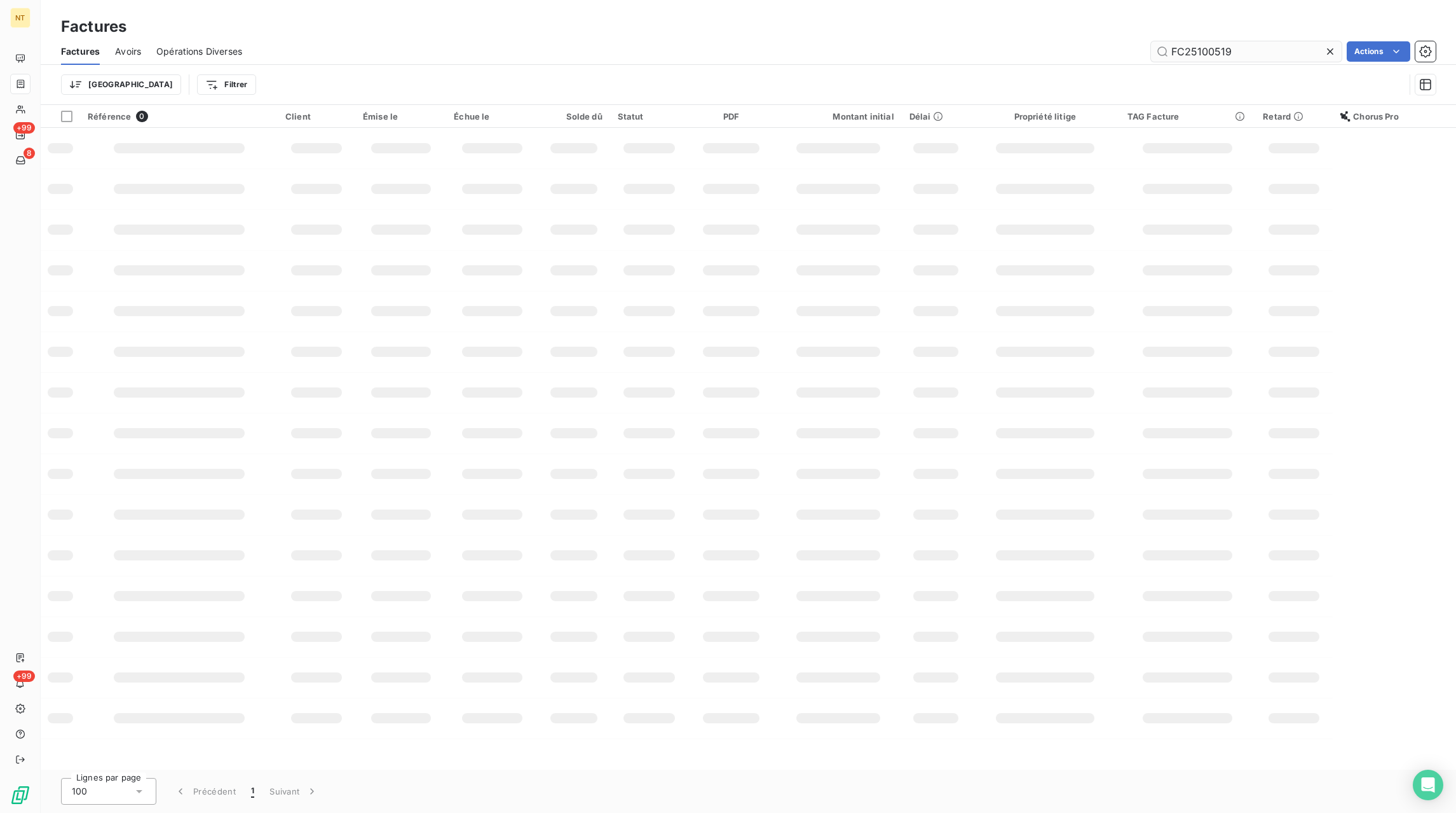
drag, startPoint x: 1335, startPoint y: 54, endPoint x: 1324, endPoint y: 52, distance: 11.2
click at [1334, 54] on icon at bounding box center [1330, 51] width 13 height 13
click at [1312, 50] on input "text" at bounding box center [1246, 52] width 191 height 20
paste input "FC25081590"
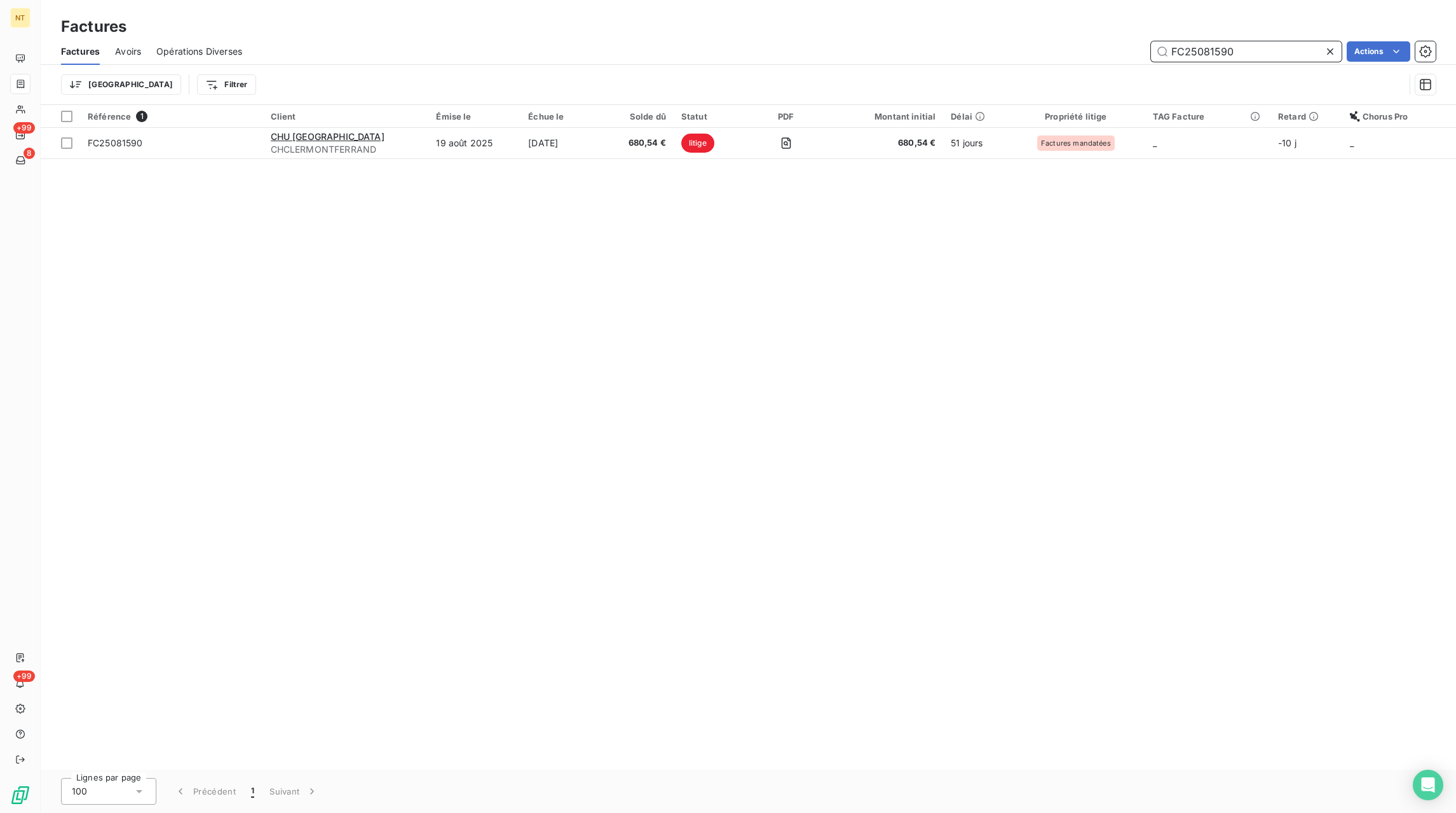
type input "FC25081590"
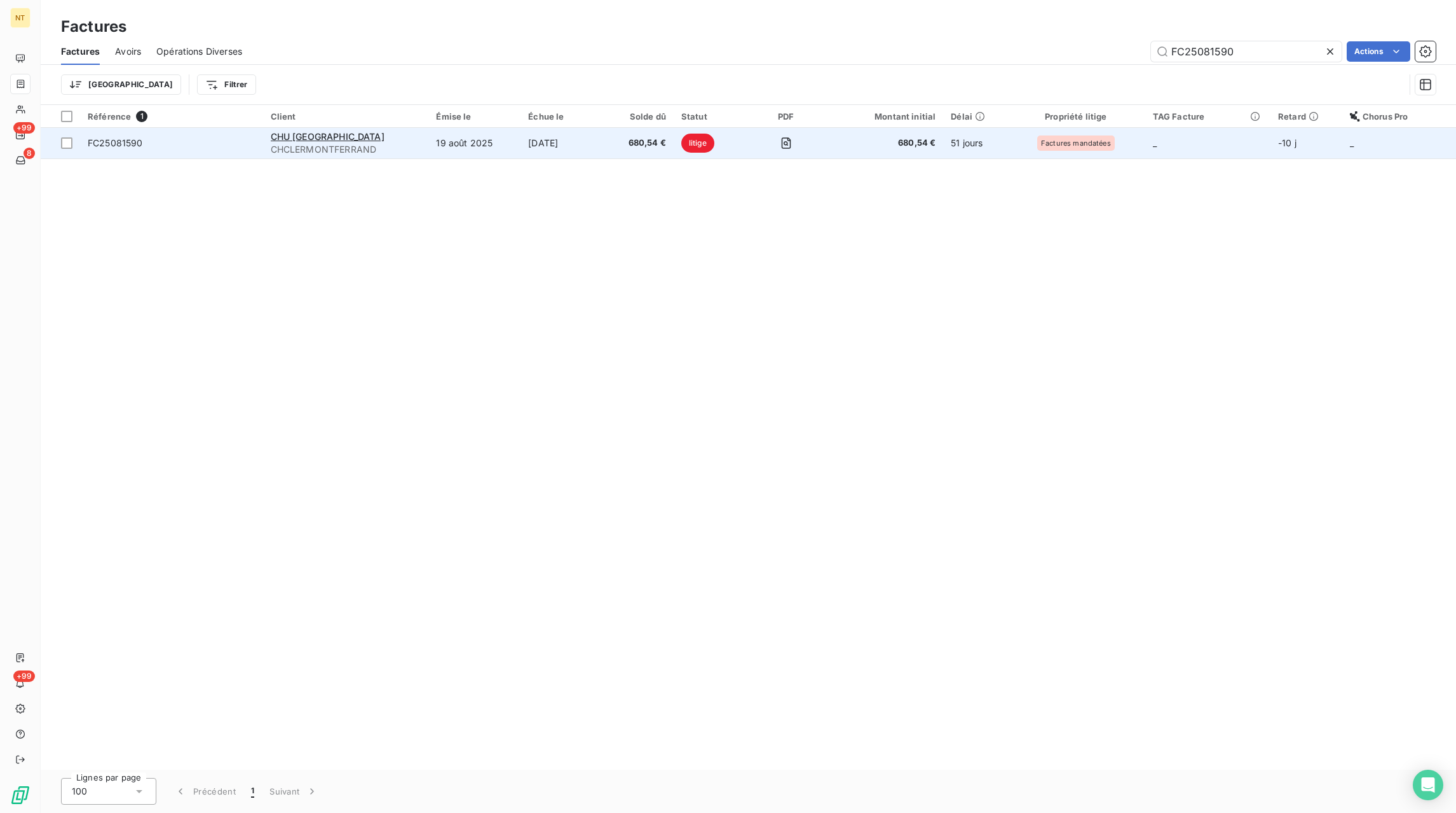
click at [577, 150] on td "[DATE]" at bounding box center [563, 143] width 85 height 31
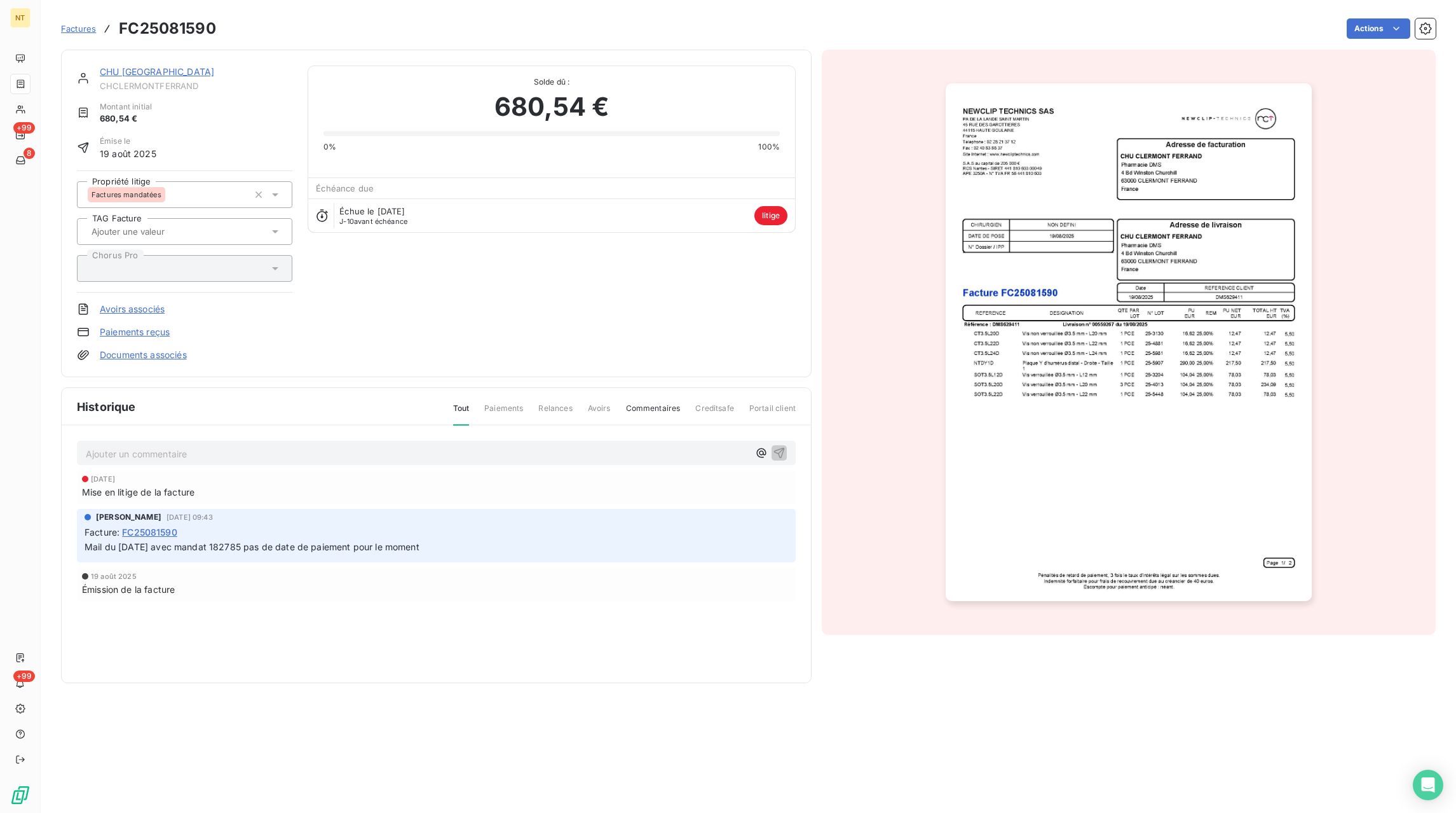
click at [70, 29] on span "Factures" at bounding box center [78, 29] width 35 height 10
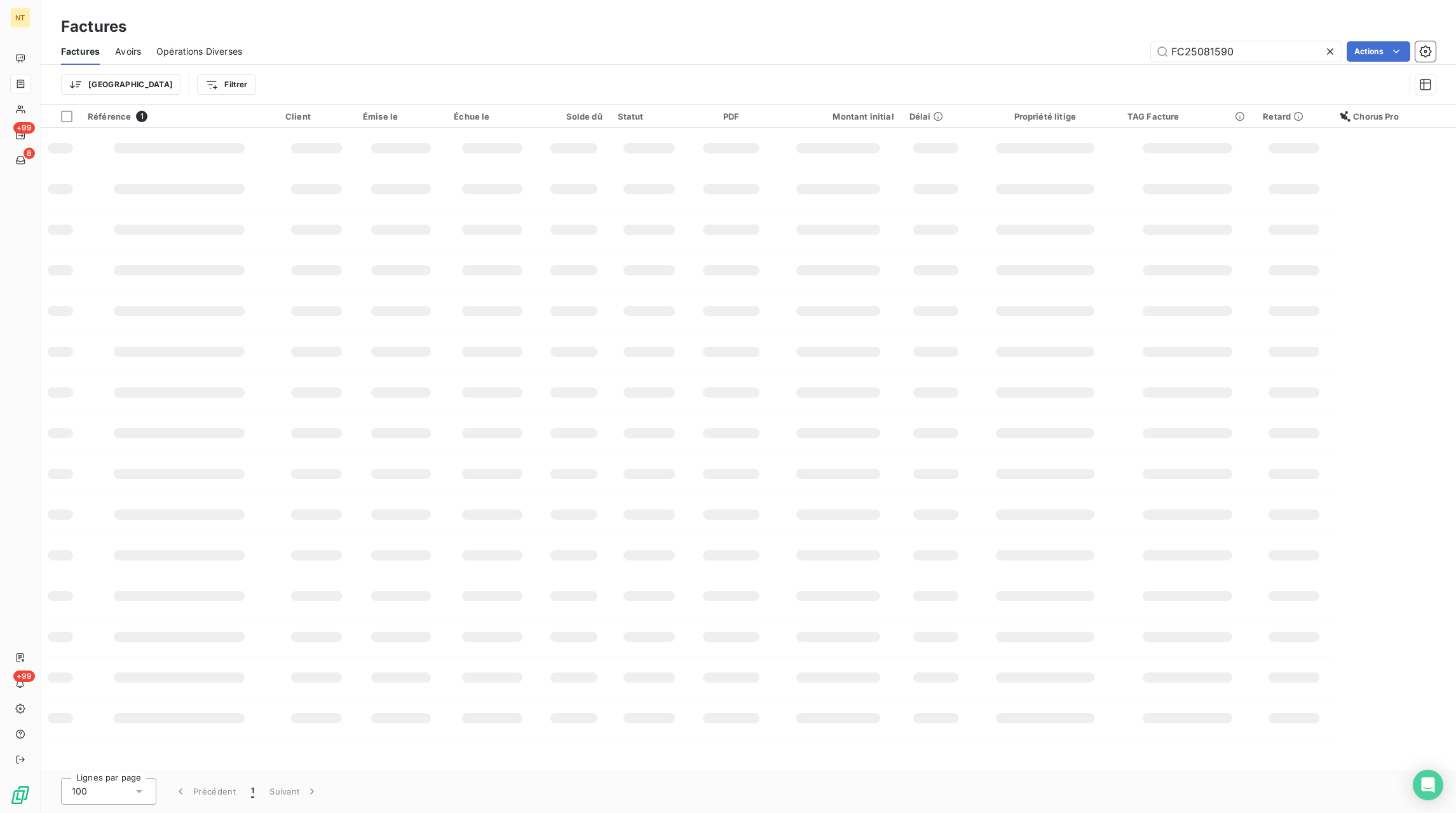
click at [1332, 51] on icon at bounding box center [1330, 51] width 13 height 13
click at [1307, 52] on input "text" at bounding box center [1246, 52] width 191 height 20
paste input "FC25073321"
type input "FC25073321"
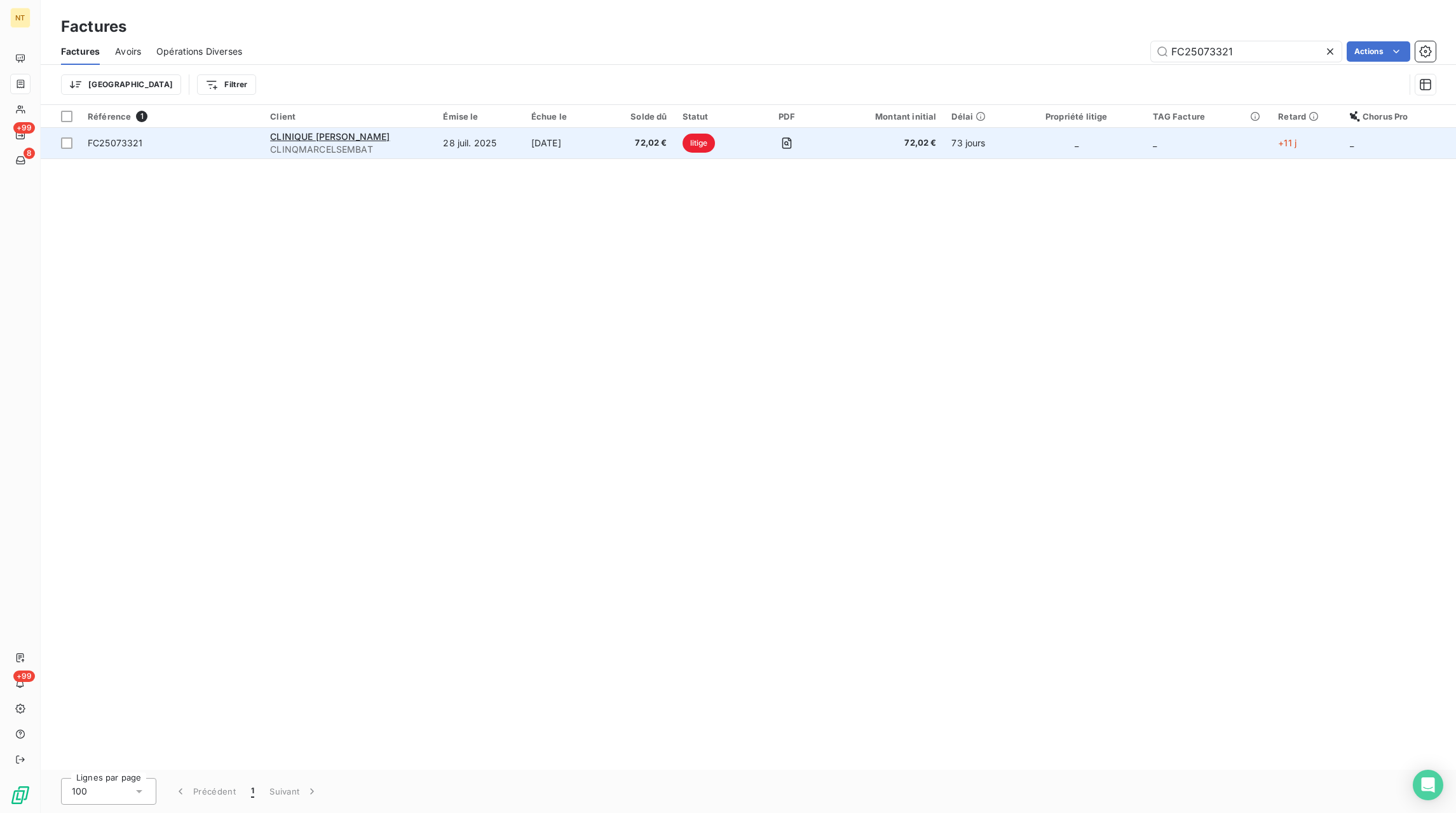
click at [552, 135] on td "[DATE]" at bounding box center [566, 143] width 85 height 31
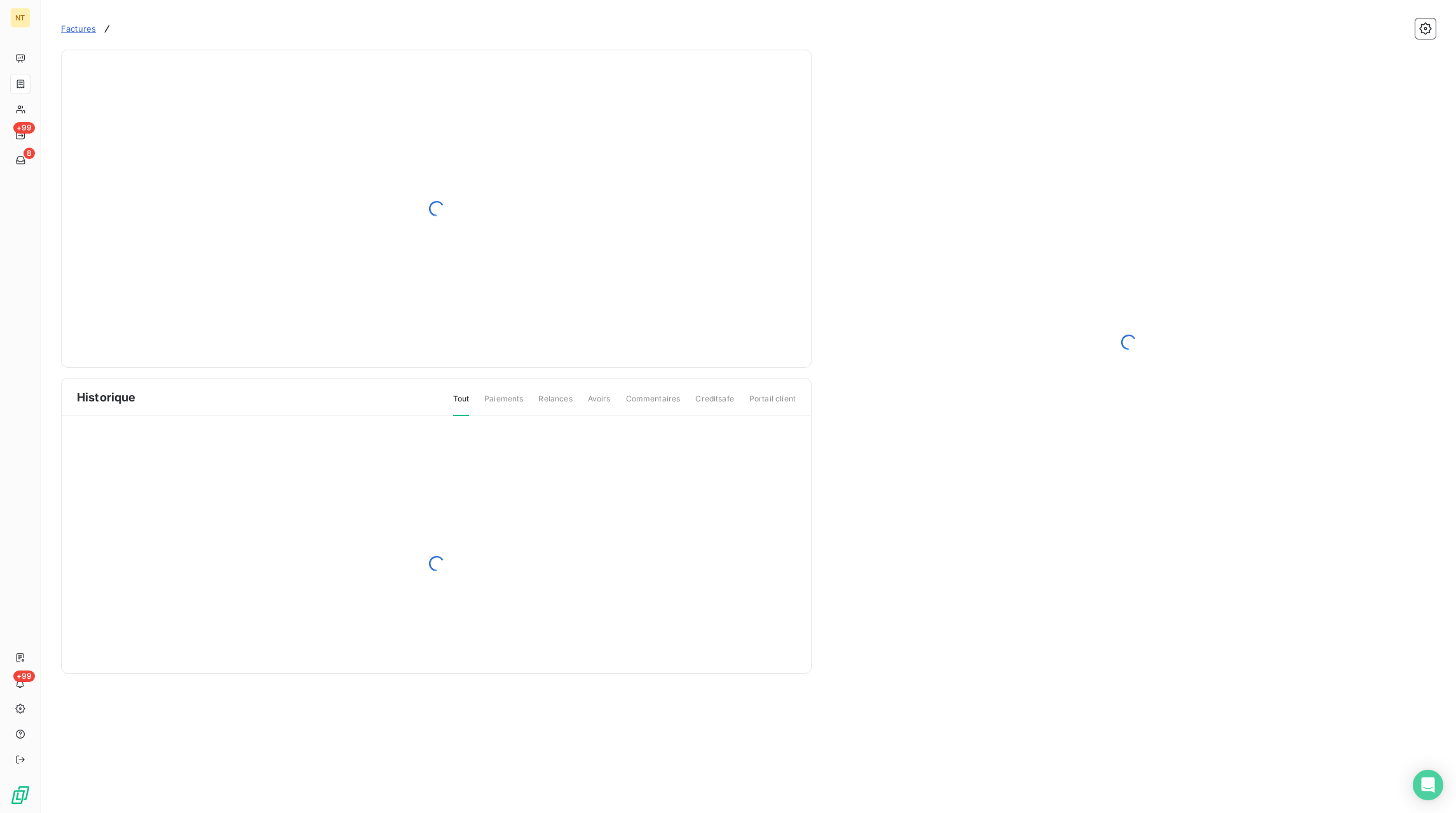
click at [92, 35] on link "Factures" at bounding box center [78, 29] width 35 height 13
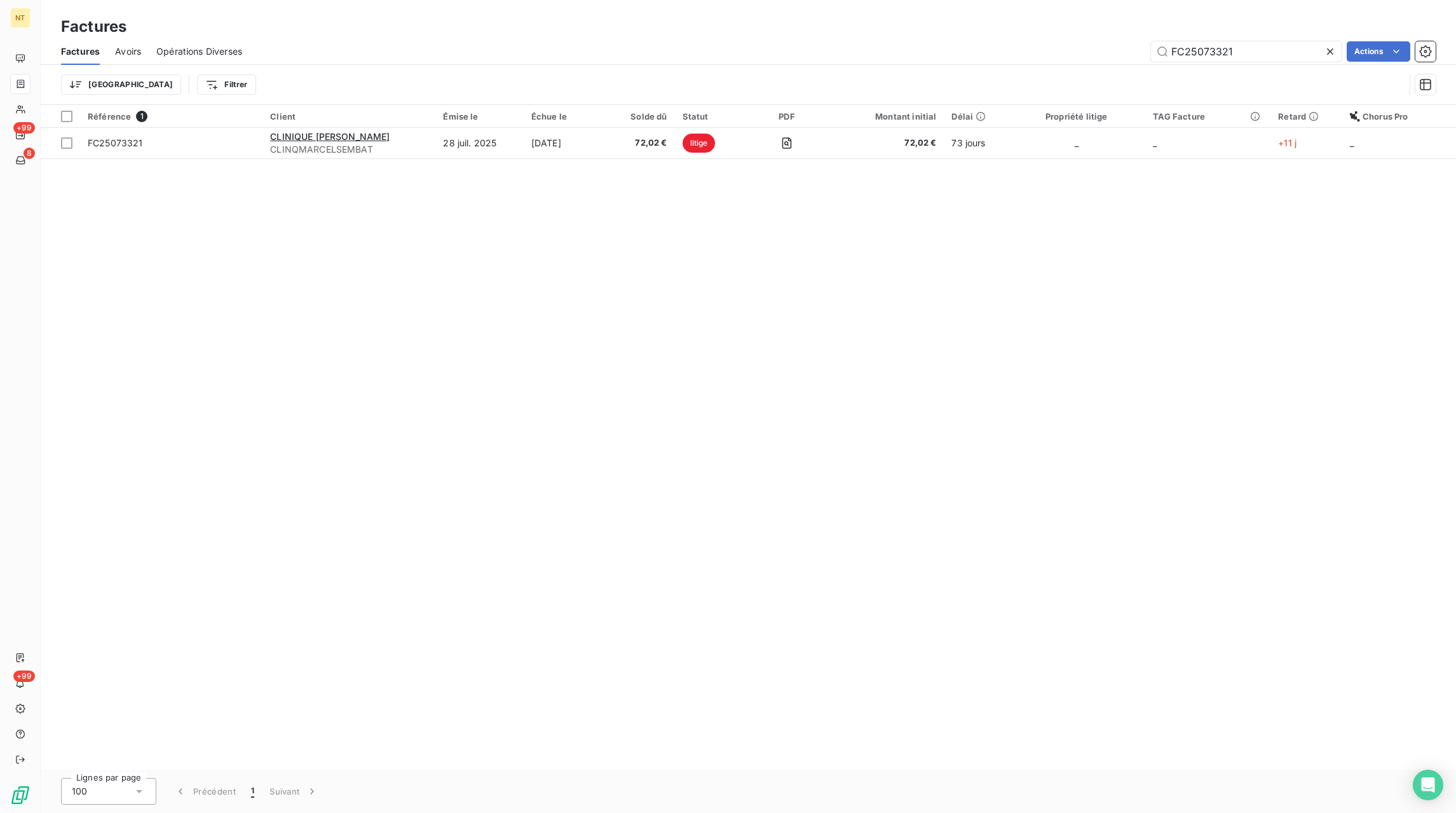
click at [1328, 53] on icon at bounding box center [1330, 51] width 6 height 6
click at [1287, 58] on input "text" at bounding box center [1246, 52] width 191 height 20
paste input "FC25073321"
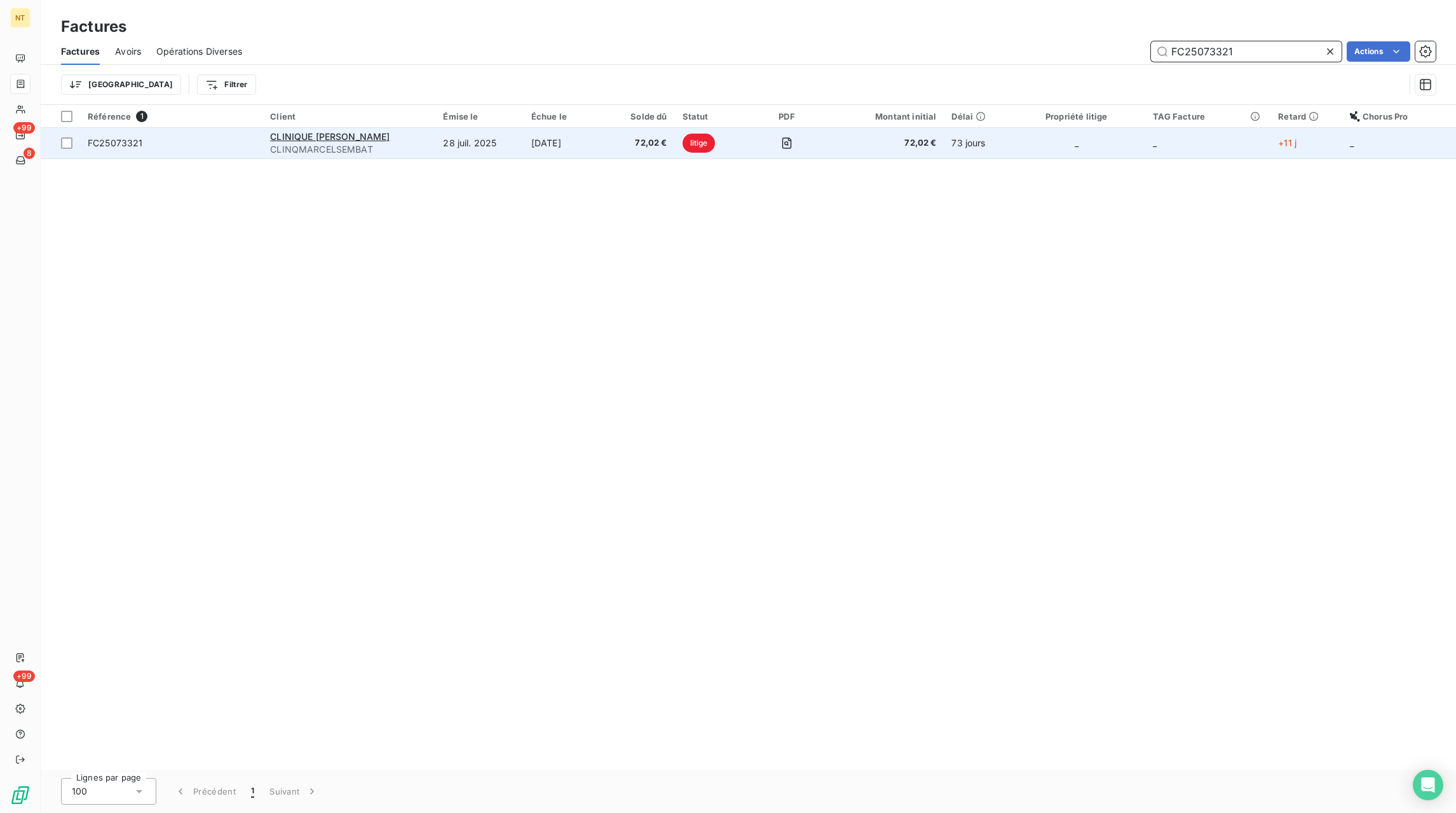
type input "FC25073321"
click at [514, 146] on td "28 juil. 2025" at bounding box center [479, 143] width 88 height 31
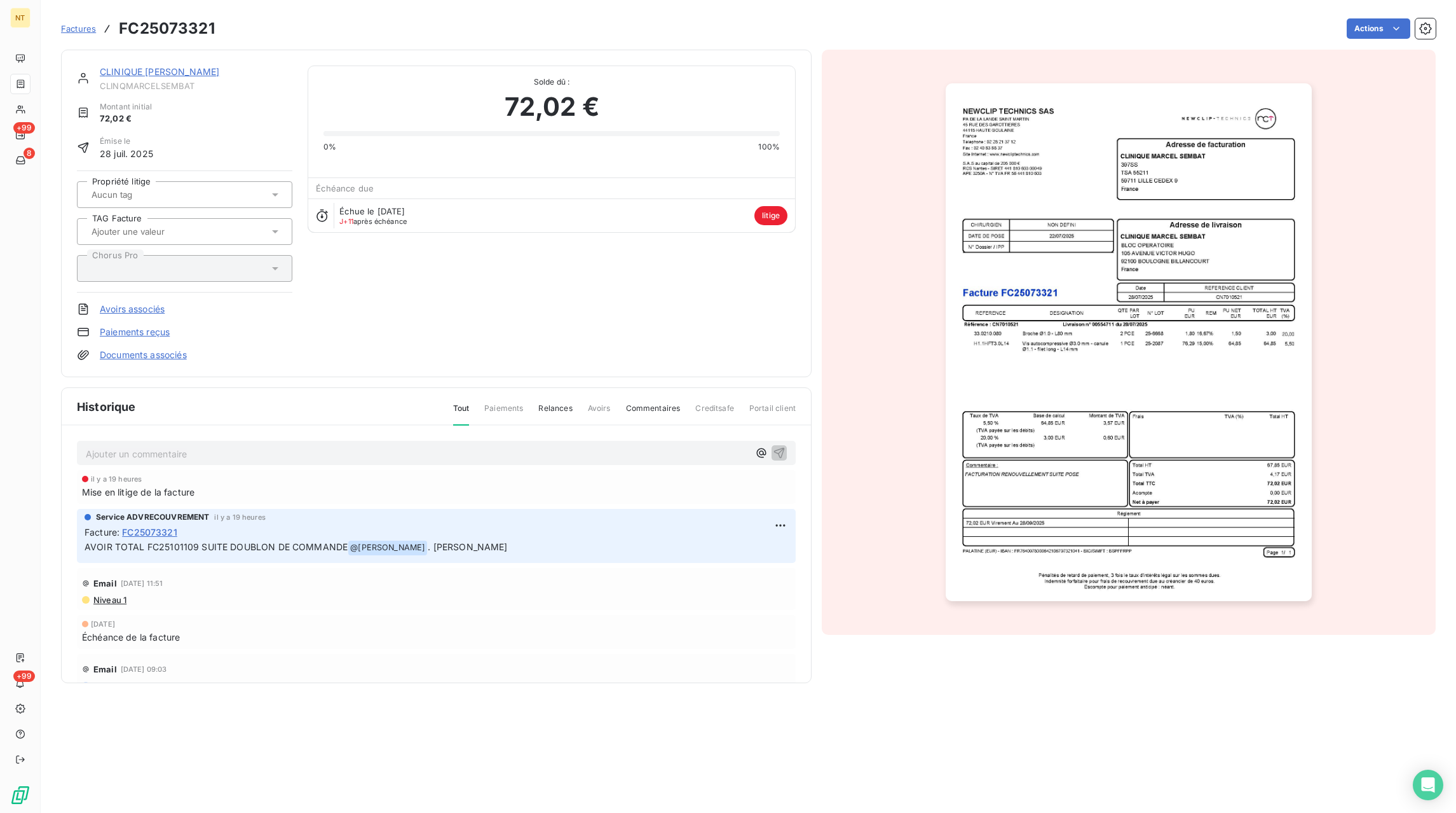
click at [86, 31] on span "Factures" at bounding box center [78, 29] width 35 height 10
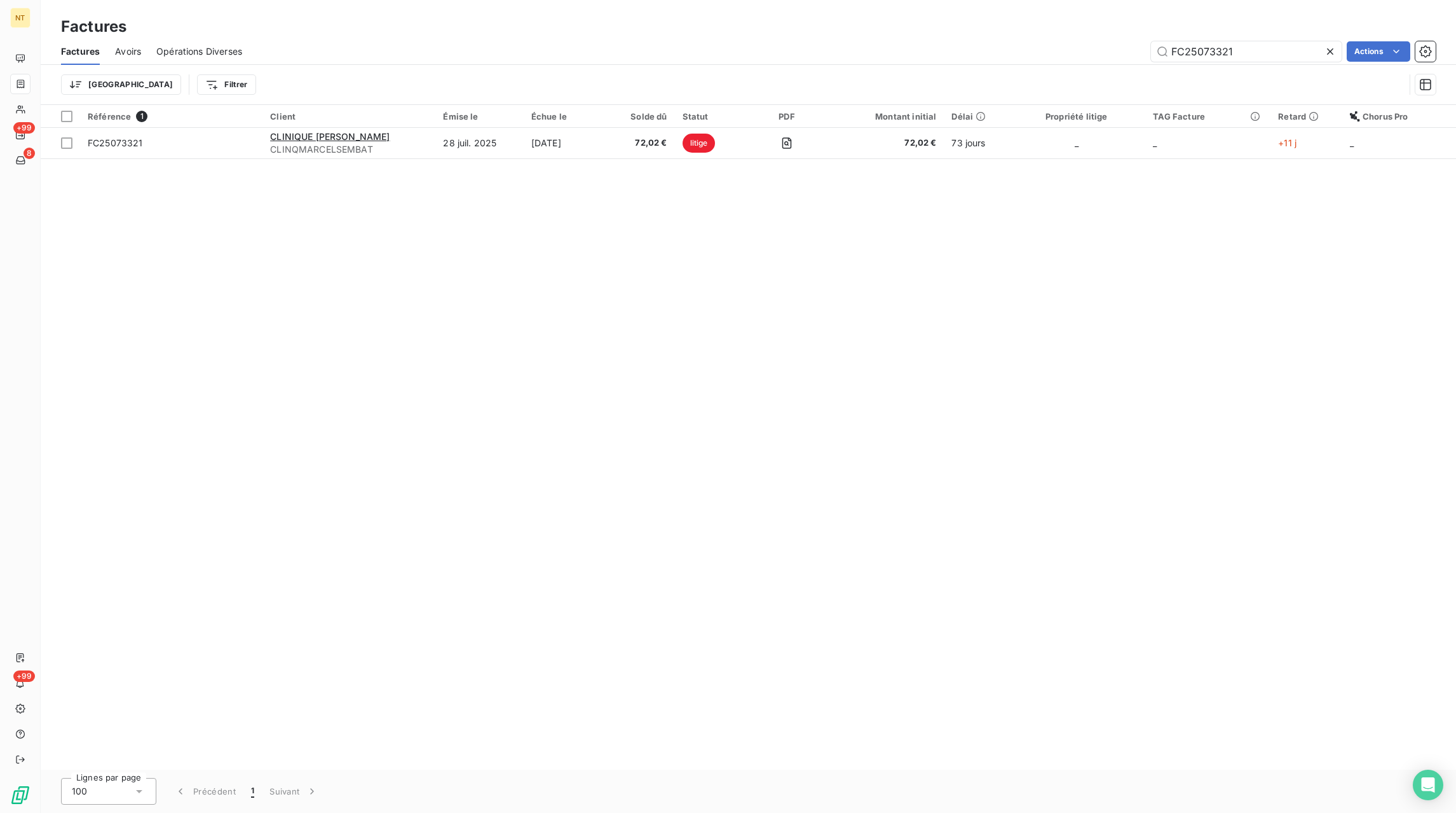
click at [1333, 53] on icon at bounding box center [1330, 51] width 13 height 13
click at [1271, 54] on input "text" at bounding box center [1246, 52] width 191 height 20
paste input "FC25100347"
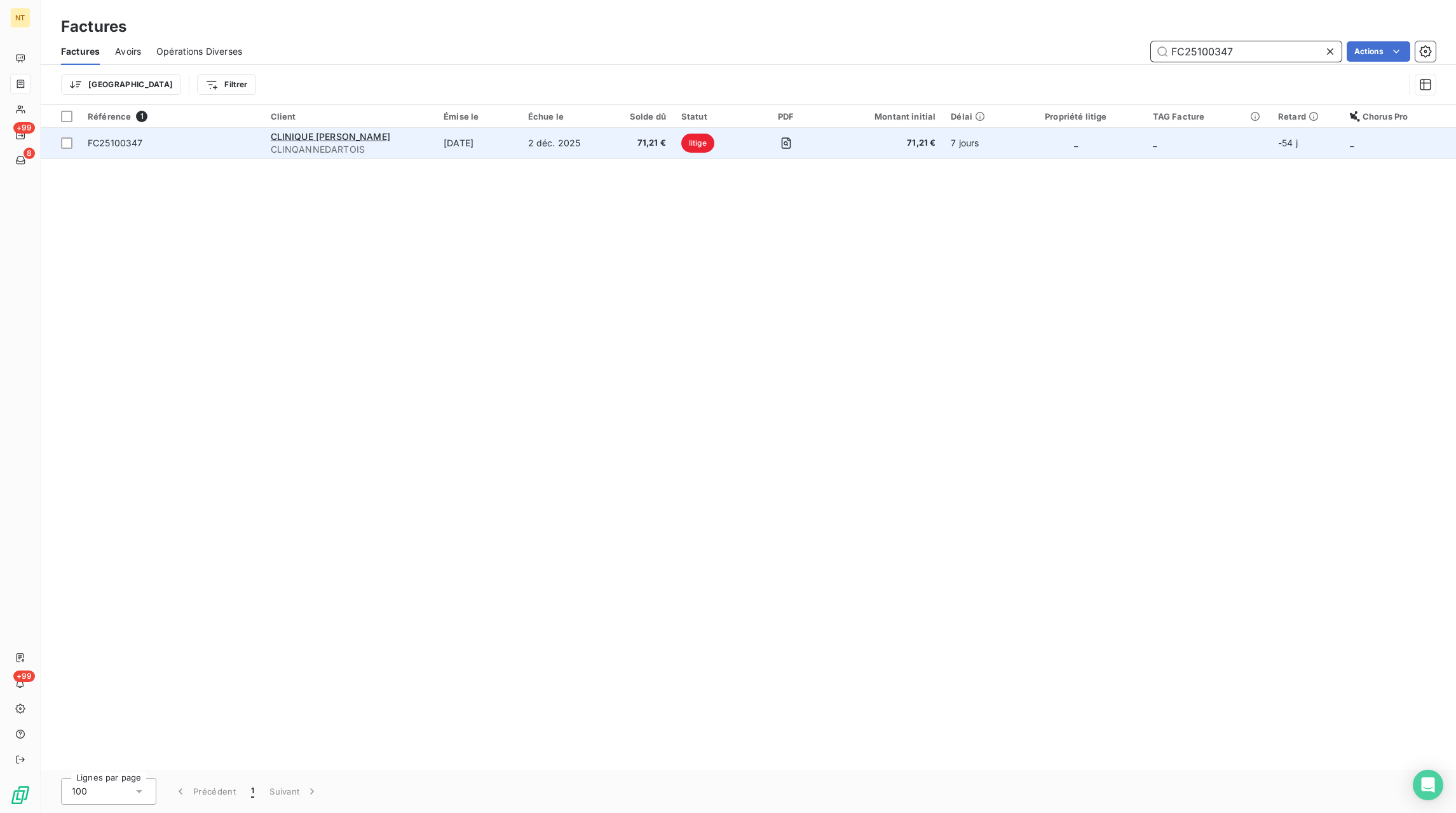
type input "FC25100347"
click at [632, 141] on span "71,21 €" at bounding box center [641, 143] width 51 height 13
